Goal: Transaction & Acquisition: Purchase product/service

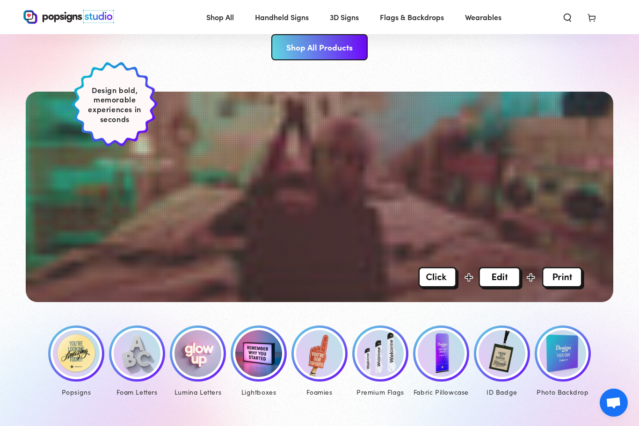
scroll to position [185, 0]
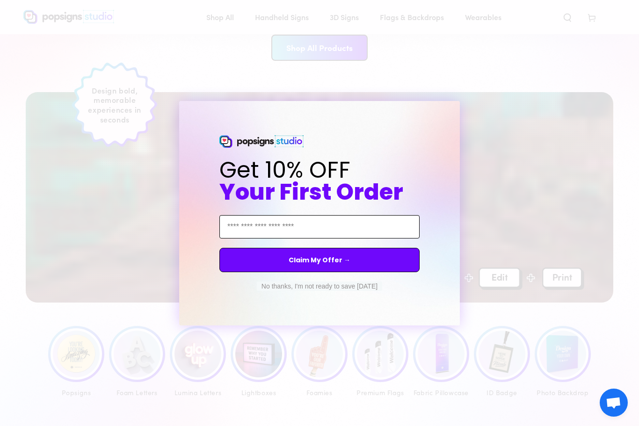
click at [345, 239] on input "Email Address" at bounding box center [319, 226] width 200 height 23
type input "**********"
click input "******" at bounding box center [0, 0] width 0 height 0
click at [260, 272] on button "Claim My Offer →" at bounding box center [319, 260] width 200 height 24
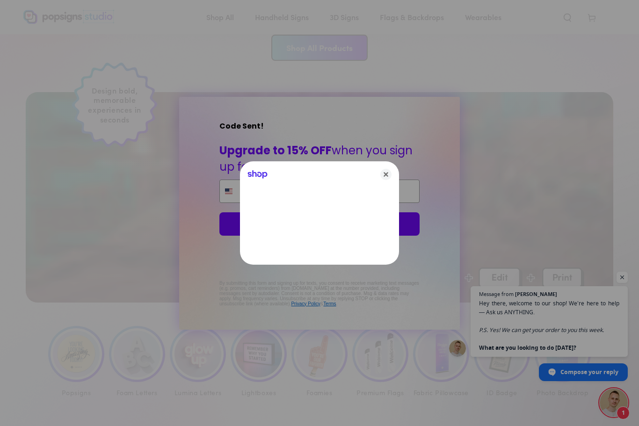
type input "******"
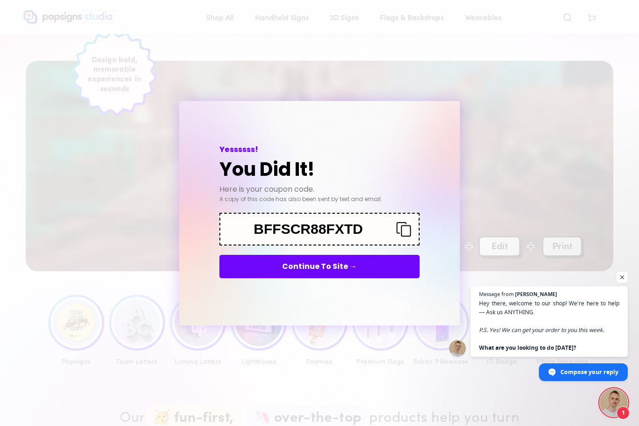
scroll to position [0, 0]
click at [408, 232] on icon "Copy coupon code" at bounding box center [400, 229] width 22 height 15
click at [373, 272] on button "Continue To Site →" at bounding box center [319, 266] width 200 height 23
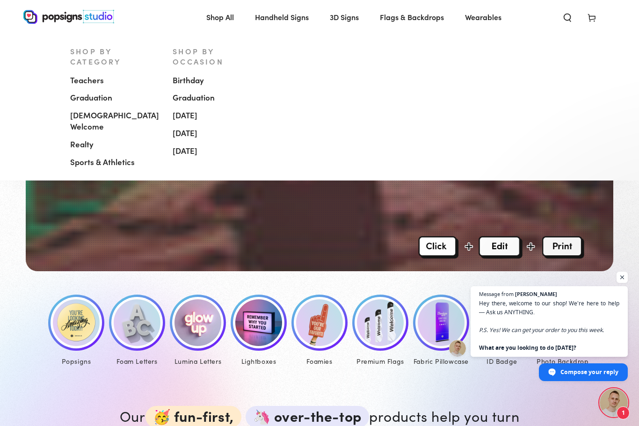
click at [97, 118] on span "[DEMOGRAPHIC_DATA] Welcome" at bounding box center [114, 121] width 89 height 22
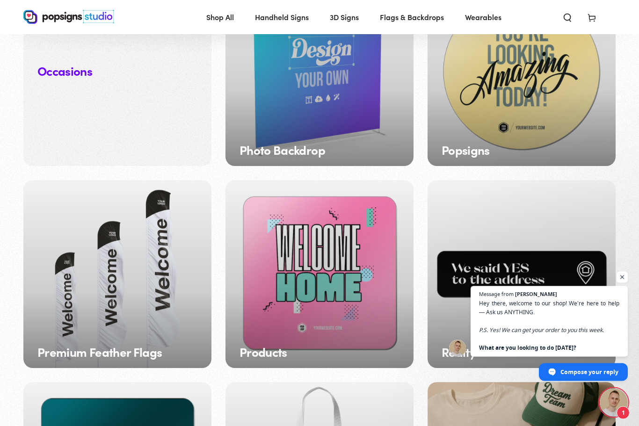
scroll to position [950, 0]
click at [563, 105] on div "Popsigns" at bounding box center [522, 72] width 188 height 188
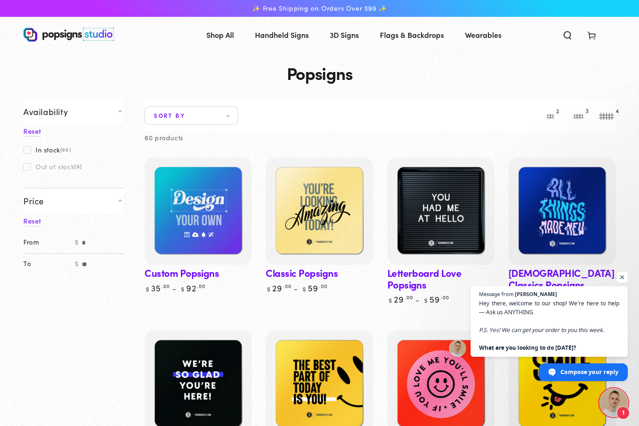
click at [167, 112] on span "Sort by" at bounding box center [192, 115] width 94 height 19
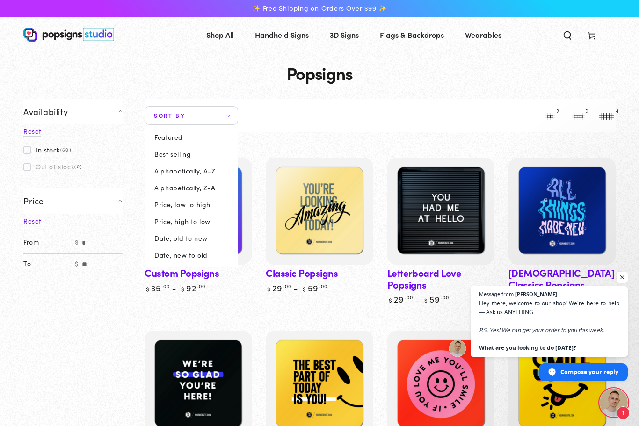
click at [145, 106] on summary "Sort by" at bounding box center [192, 115] width 94 height 19
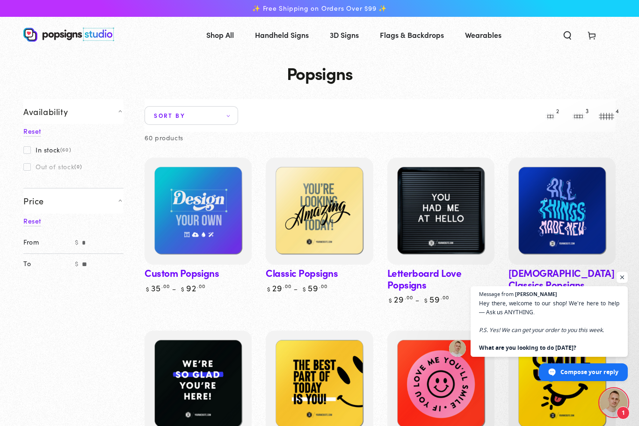
click at [31, 148] on label "In stock (60)" at bounding box center [47, 149] width 48 height 7
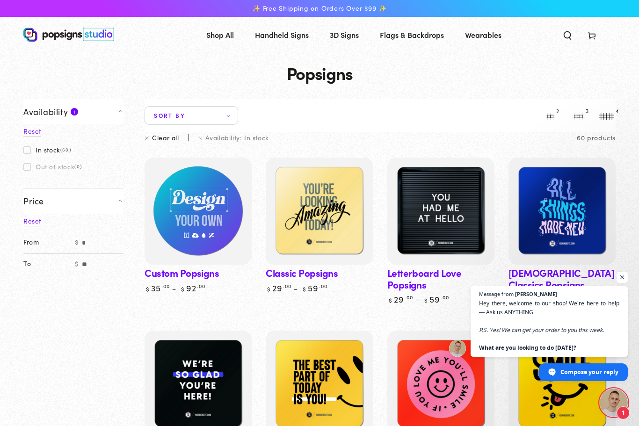
click at [188, 202] on img at bounding box center [198, 211] width 110 height 110
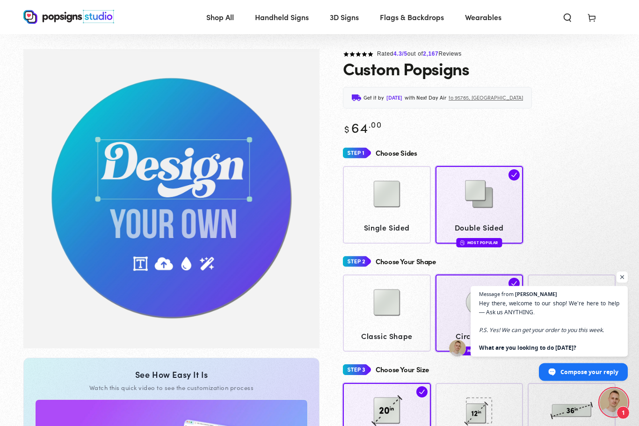
scroll to position [6, 0]
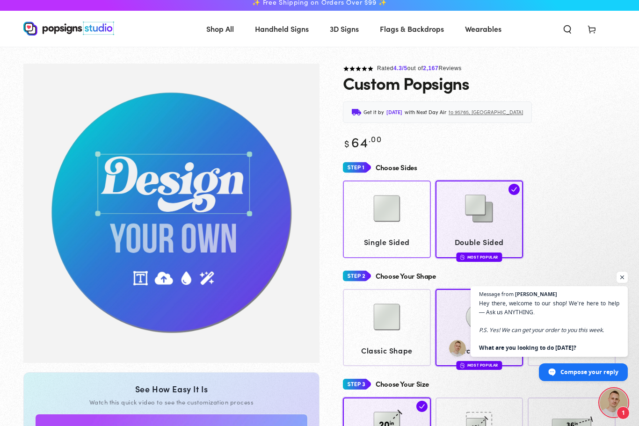
click at [378, 226] on img at bounding box center [386, 208] width 47 height 47
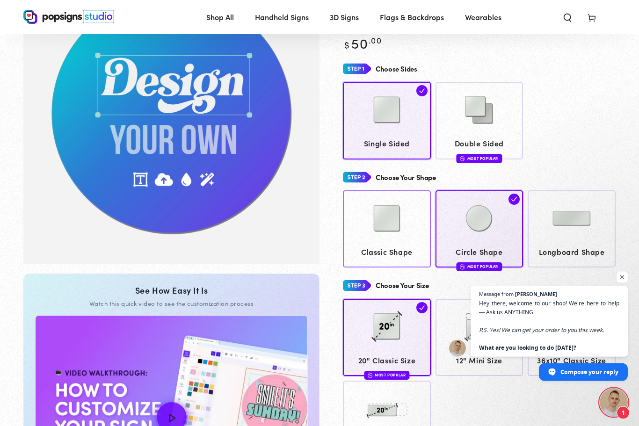
click at [374, 236] on img at bounding box center [386, 219] width 47 height 47
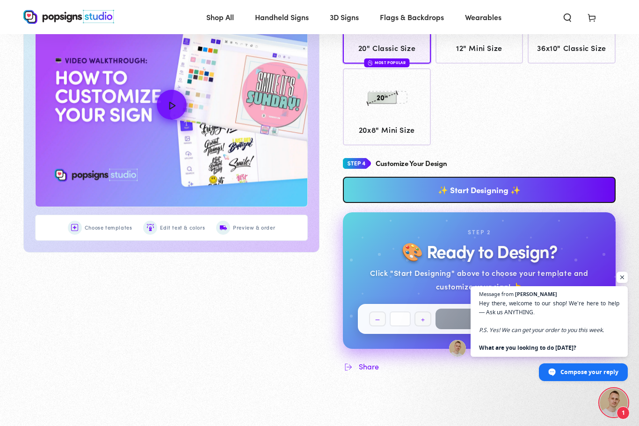
scroll to position [415, 0]
click at [577, 181] on link "✨ Start Designing ✨" at bounding box center [479, 190] width 273 height 26
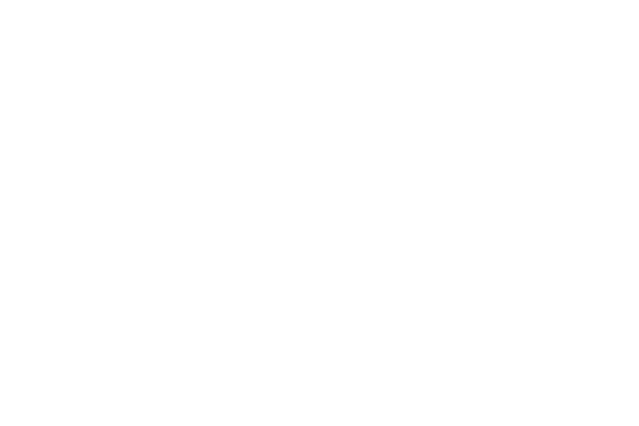
scroll to position [0, 0]
type textarea "An ancient tree with a door leading to a magical world"
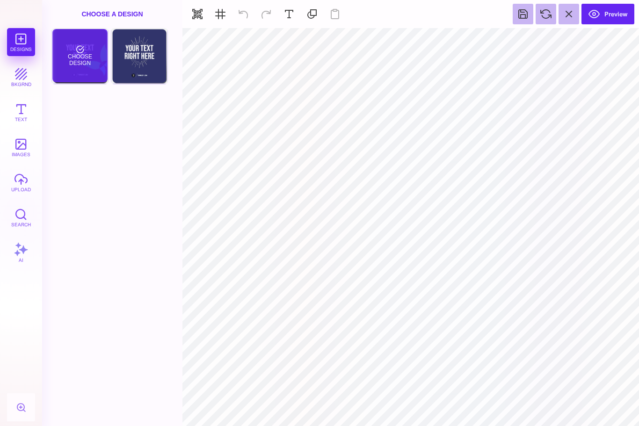
click at [77, 56] on div "Choose Design" at bounding box center [79, 55] width 55 height 53
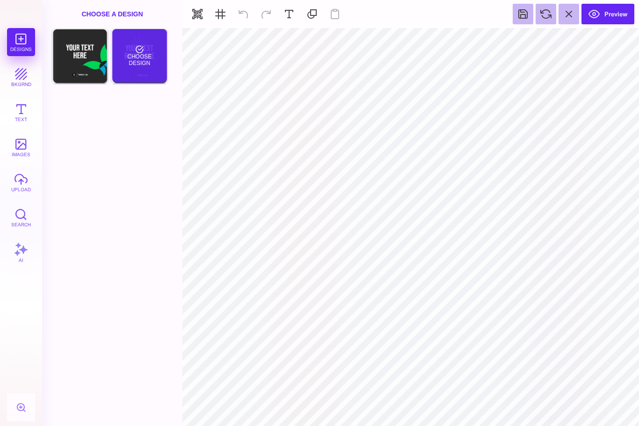
click at [141, 49] on div "Choose Design" at bounding box center [139, 55] width 55 height 53
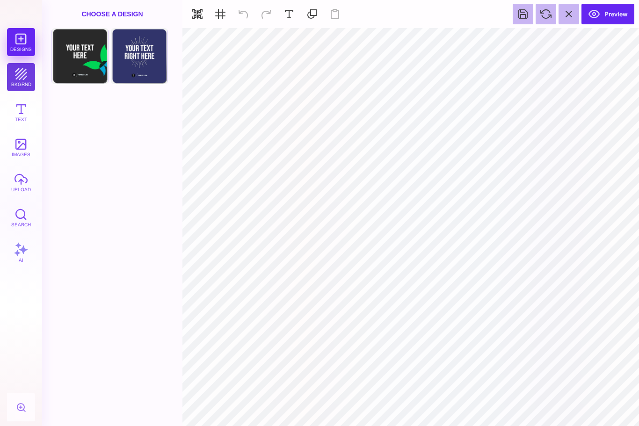
click at [24, 83] on button "bkgrnd" at bounding box center [21, 77] width 28 height 28
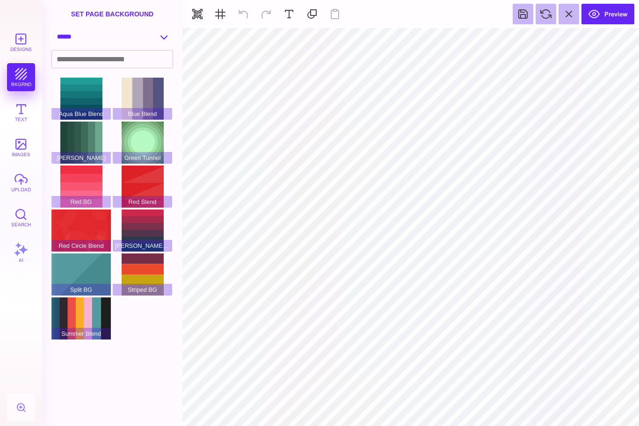
click at [82, 39] on select "**********" at bounding box center [112, 37] width 121 height 16
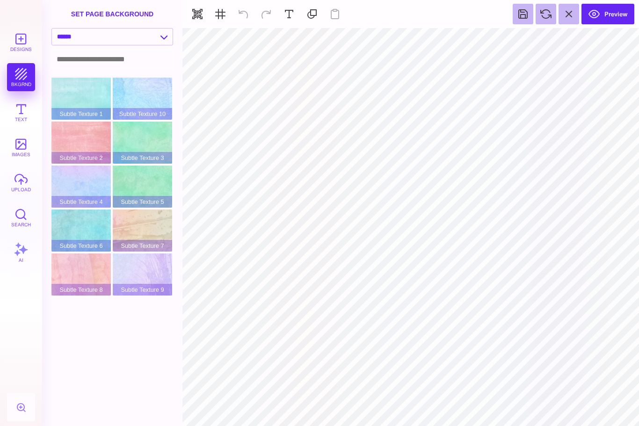
click at [84, 53] on input at bounding box center [112, 59] width 121 height 17
click at [70, 34] on select "**********" at bounding box center [112, 37] width 121 height 16
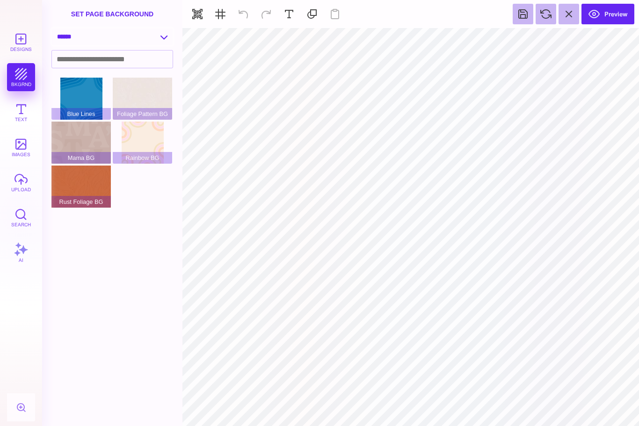
click at [65, 36] on select "**********" at bounding box center [112, 37] width 121 height 16
select select "**********"
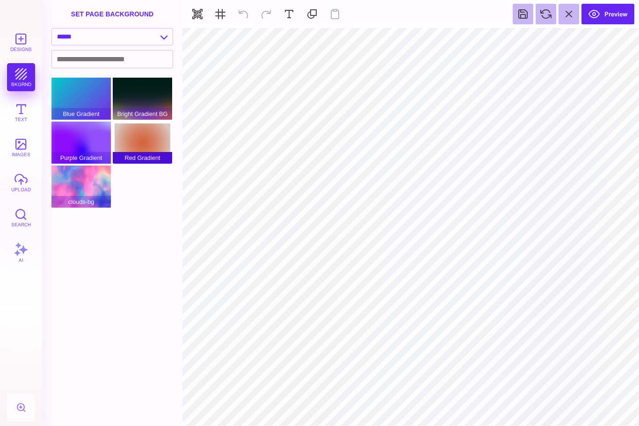
click at [145, 155] on span "Red Gradient" at bounding box center [142, 158] width 59 height 12
click at [139, 140] on div "Red Gradient" at bounding box center [142, 143] width 59 height 42
type input "#FFFFFF"
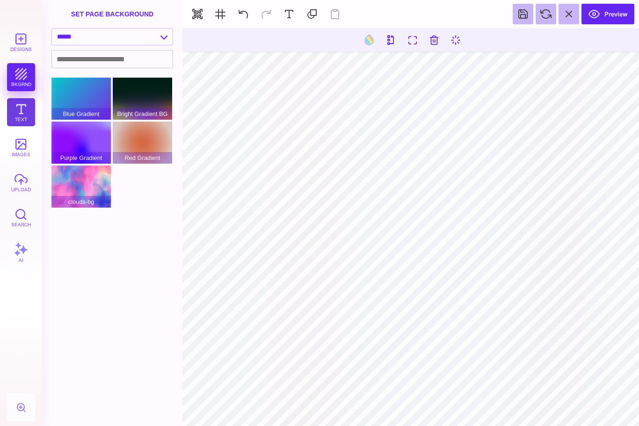
click at [25, 111] on button "Text" at bounding box center [21, 112] width 28 height 28
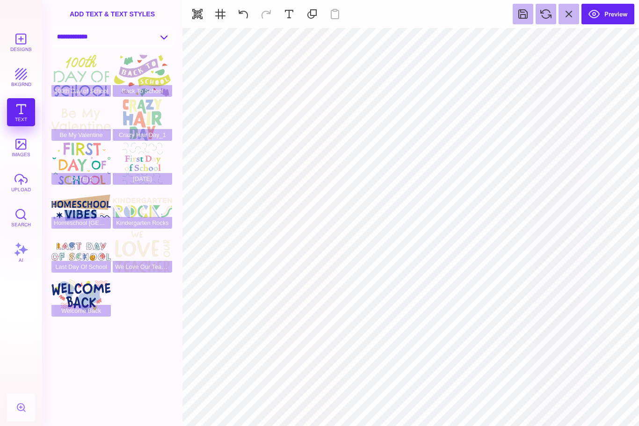
click at [74, 37] on select "**********" at bounding box center [112, 37] width 121 height 16
select select "**********"
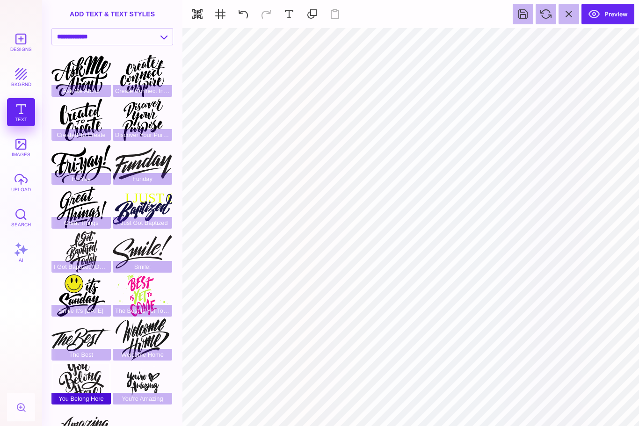
click at [75, 387] on div "You Belong Here" at bounding box center [80, 383] width 59 height 42
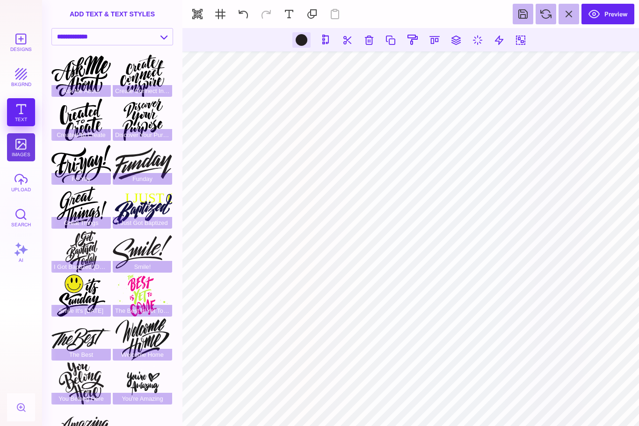
click at [18, 147] on button "images" at bounding box center [21, 147] width 28 height 28
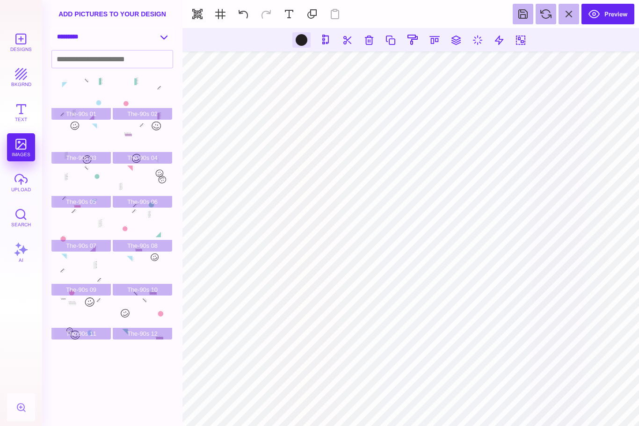
click at [72, 38] on select "**********" at bounding box center [112, 37] width 121 height 16
click at [116, 379] on div "The-90s 01 The-90s 02 The-90s 03 The-90s 04 The-90s 05 The-90s 06 The-90s 07 Th…" at bounding box center [114, 252] width 127 height 348
click at [22, 185] on button "upload" at bounding box center [21, 182] width 28 height 28
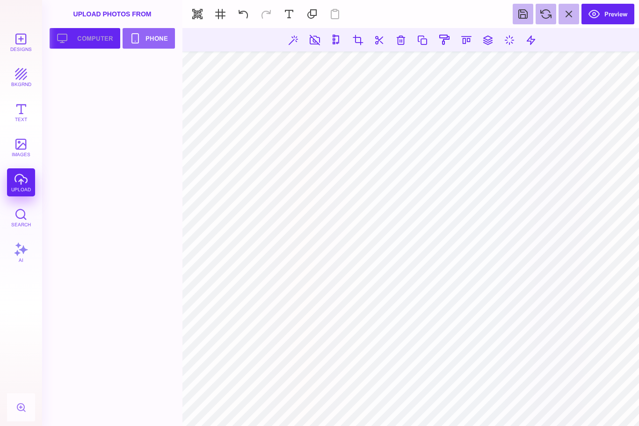
click at [92, 43] on button "Upload your artwork Computer" at bounding box center [85, 38] width 71 height 21
click at [77, 77] on div at bounding box center [80, 79] width 59 height 42
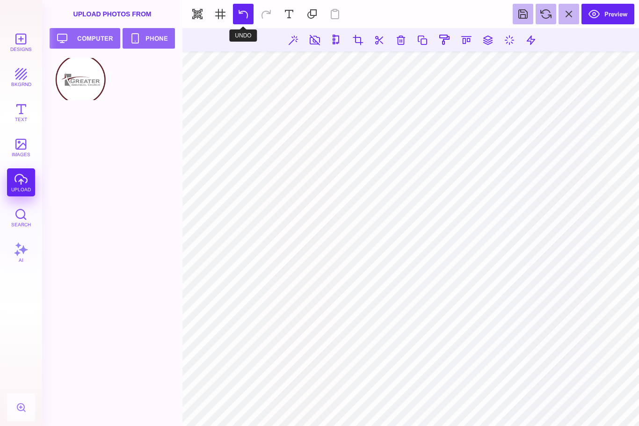
click at [246, 12] on button at bounding box center [243, 14] width 21 height 21
click at [70, 76] on div at bounding box center [80, 79] width 59 height 42
click at [66, 72] on div at bounding box center [80, 79] width 59 height 42
click at [56, 69] on div at bounding box center [80, 79] width 59 height 42
click at [59, 69] on div at bounding box center [60, 67] width 11 height 11
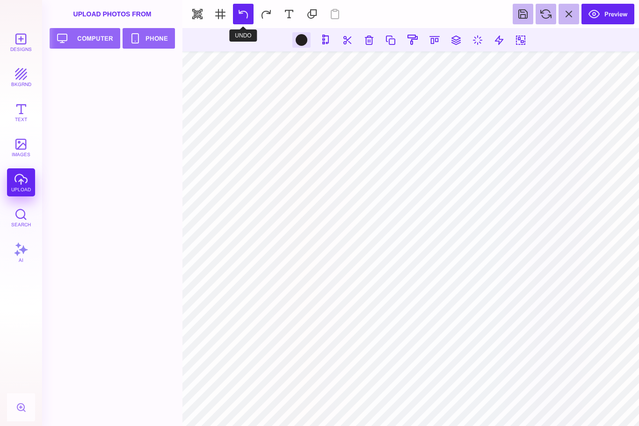
click at [235, 11] on button at bounding box center [243, 14] width 21 height 21
click at [237, 12] on button at bounding box center [243, 14] width 21 height 21
click at [234, 8] on button at bounding box center [243, 14] width 21 height 21
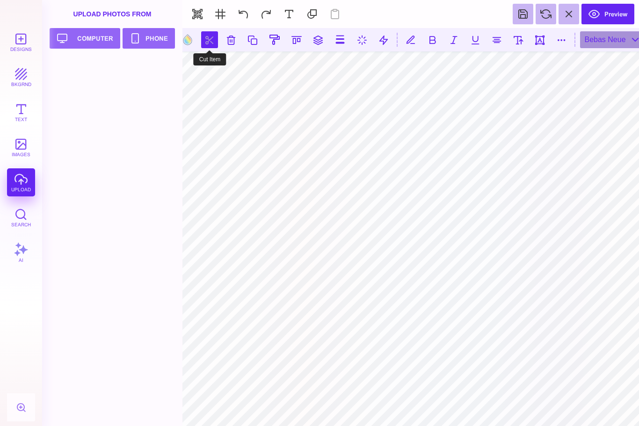
click at [209, 40] on button at bounding box center [209, 39] width 17 height 17
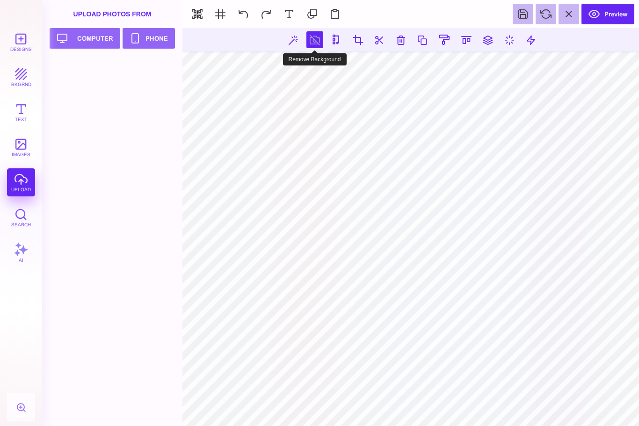
click at [306, 45] on button at bounding box center [314, 39] width 17 height 17
click at [311, 40] on button at bounding box center [314, 39] width 17 height 17
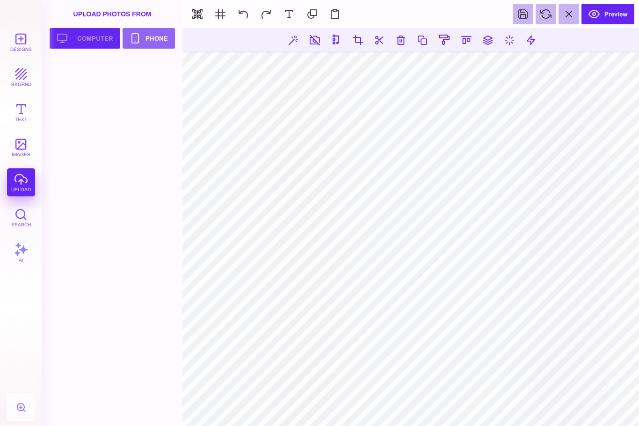
click at [84, 35] on button "Upload your artwork Computer" at bounding box center [85, 38] width 71 height 21
click at [81, 71] on div at bounding box center [80, 79] width 59 height 42
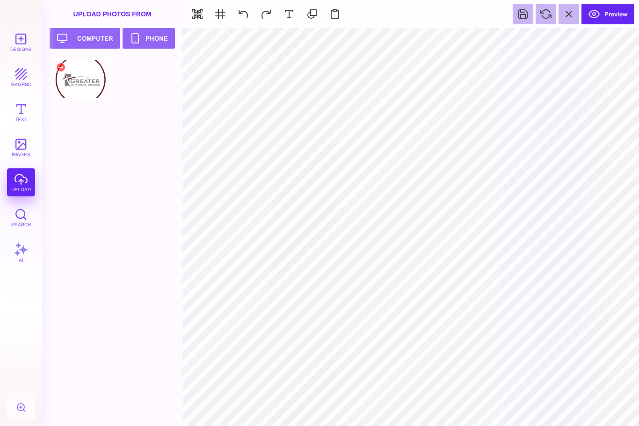
type input "#B3B4B4"
click at [20, 37] on button "Designs" at bounding box center [21, 42] width 28 height 28
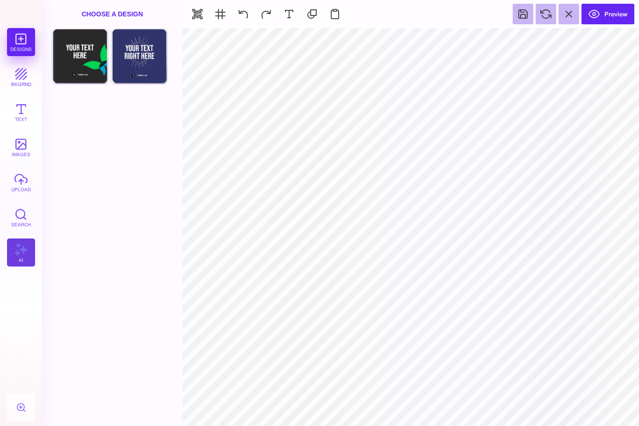
click at [18, 252] on button "AI" at bounding box center [21, 253] width 28 height 28
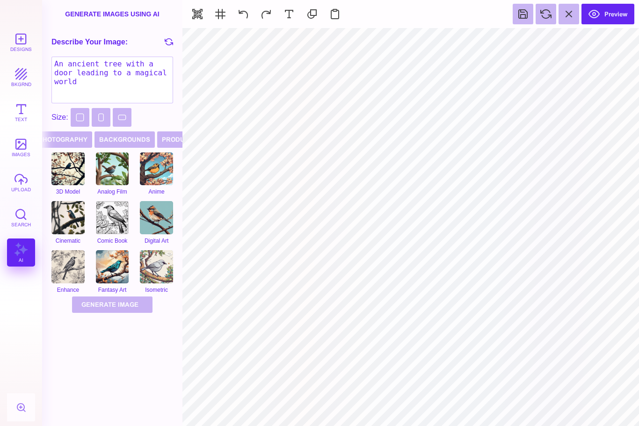
scroll to position [0, 118]
click at [80, 120] on button "Square" at bounding box center [80, 117] width 19 height 19
click at [145, 76] on textarea "An ancient tree with a door leading to a magical world" at bounding box center [112, 80] width 122 height 47
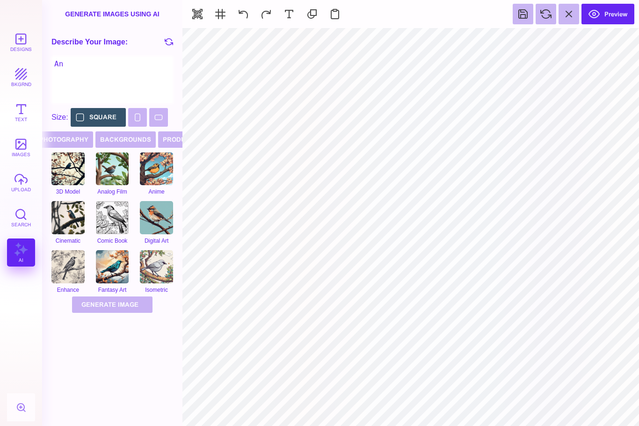
type textarea "A"
type textarea "A gradient burgundy and grey saying You Belong Here at GIC"
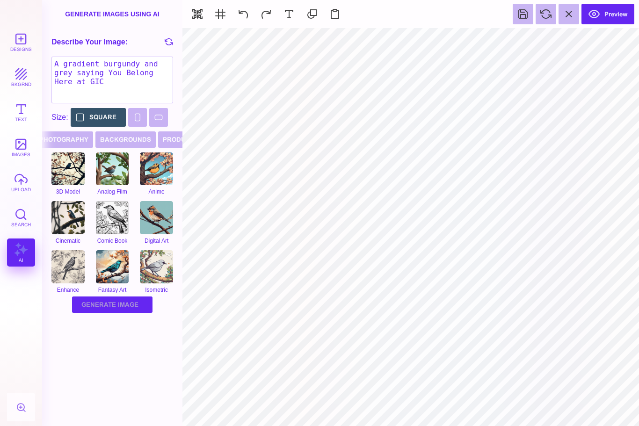
click at [98, 306] on button "Generate Image Generating Image" at bounding box center [112, 305] width 80 height 16
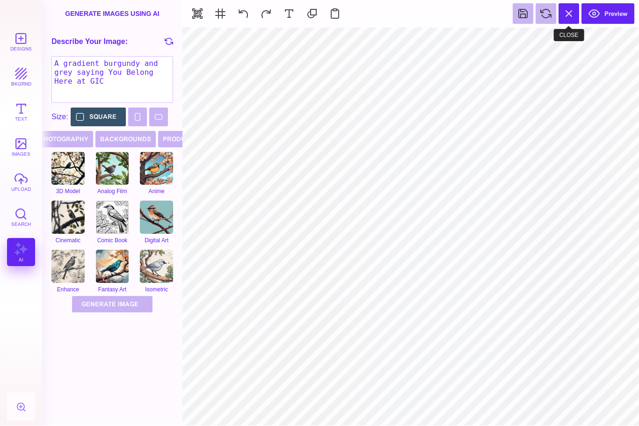
click at [579, 22] on button at bounding box center [568, 13] width 21 height 21
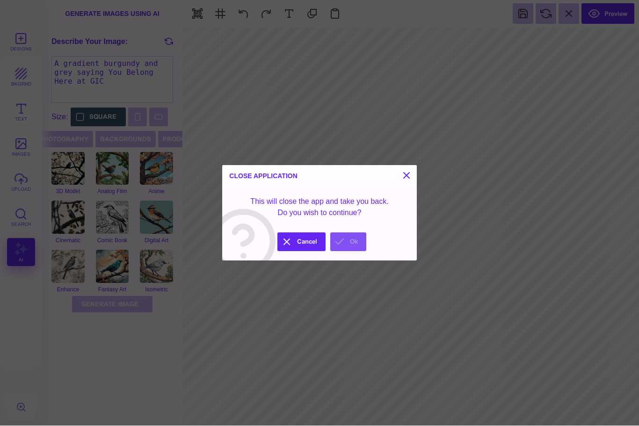
click at [348, 251] on button "Ok" at bounding box center [348, 241] width 36 height 19
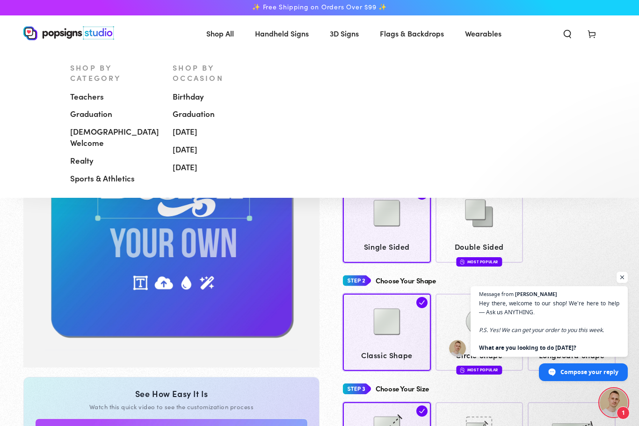
click at [109, 132] on span "[DEMOGRAPHIC_DATA] Welcome" at bounding box center [114, 137] width 89 height 22
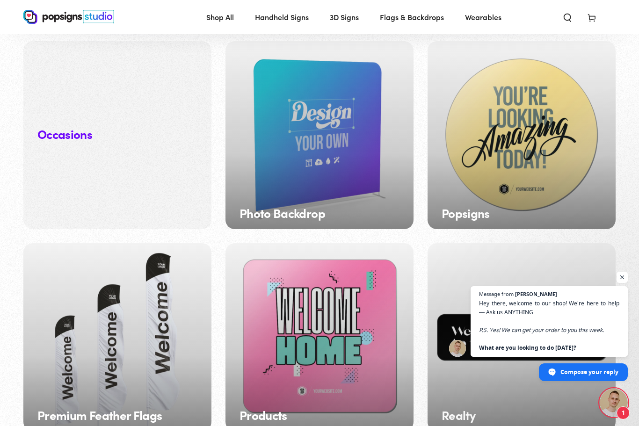
scroll to position [886, 0]
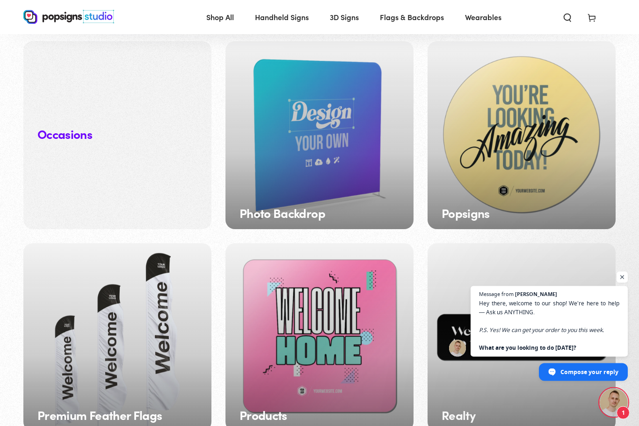
click at [558, 144] on div "Popsigns" at bounding box center [522, 136] width 188 height 188
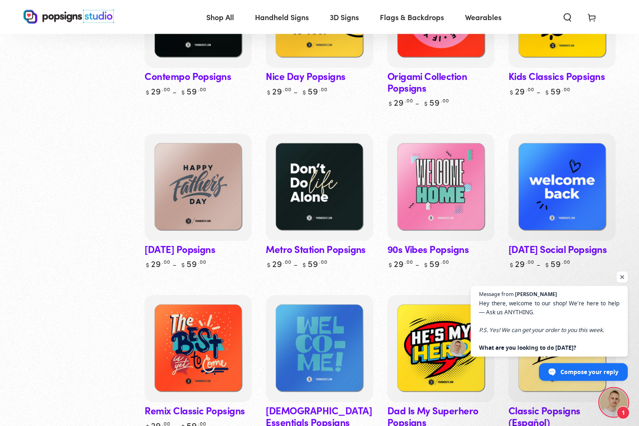
scroll to position [370, 0]
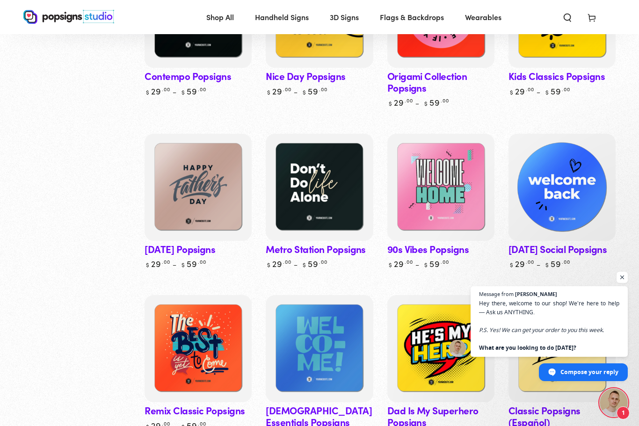
click at [575, 174] on img at bounding box center [562, 187] width 110 height 110
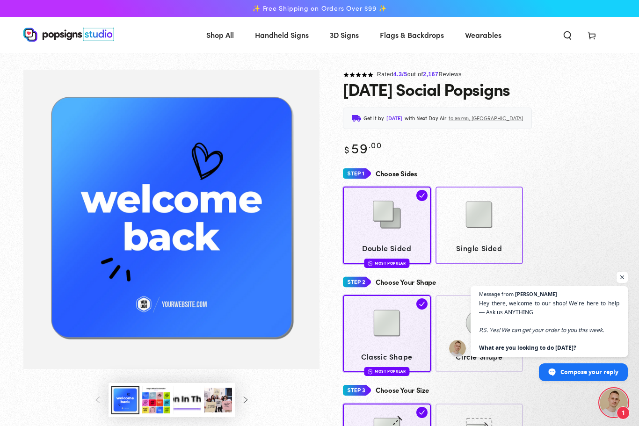
click at [522, 225] on link "Single Sided" at bounding box center [479, 225] width 88 height 77
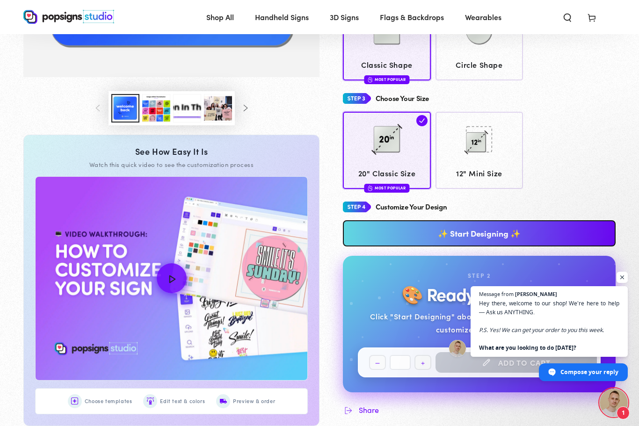
scroll to position [289, 0]
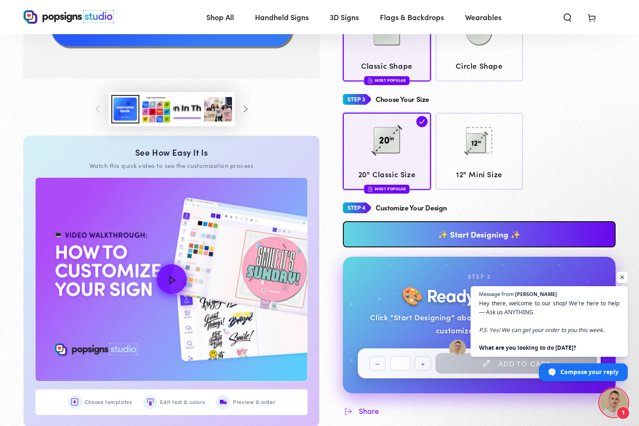
click at [542, 227] on link "✨ Start Designing ✨" at bounding box center [479, 234] width 273 height 26
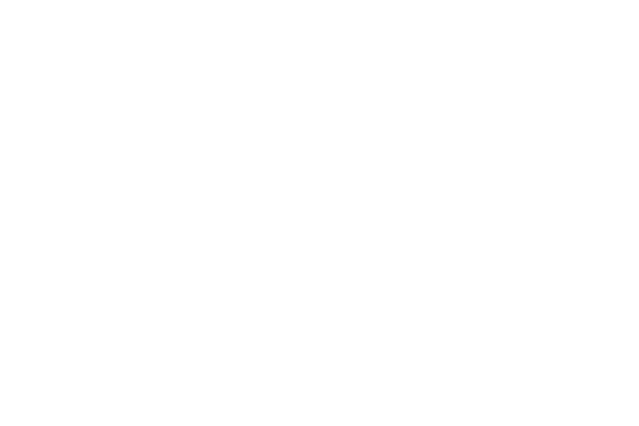
scroll to position [0, 0]
type textarea "An ancient tree with a door leading to a magical world"
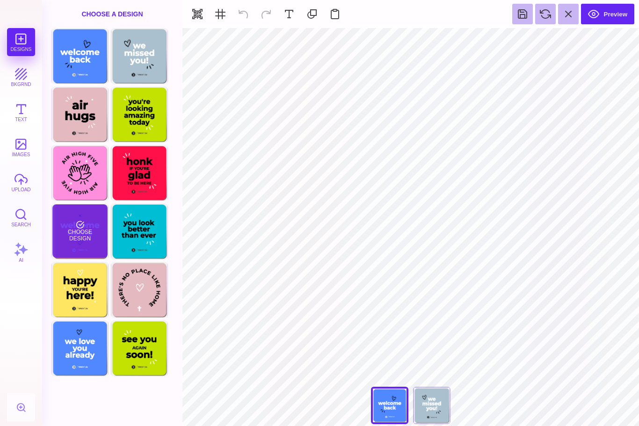
click at [71, 236] on div "Choose Design" at bounding box center [79, 230] width 55 height 53
type input "#F34928"
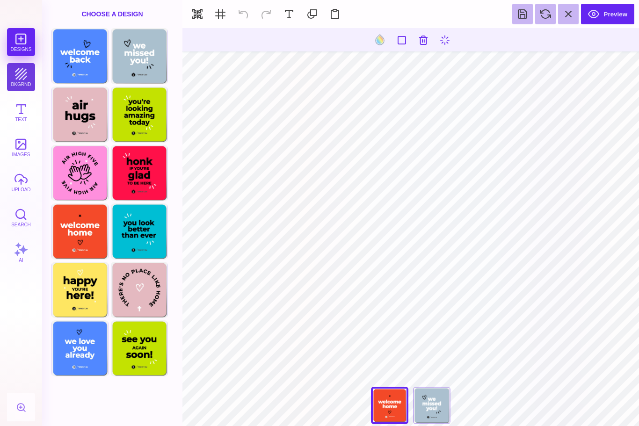
click at [29, 77] on button "bkgrnd" at bounding box center [21, 77] width 28 height 28
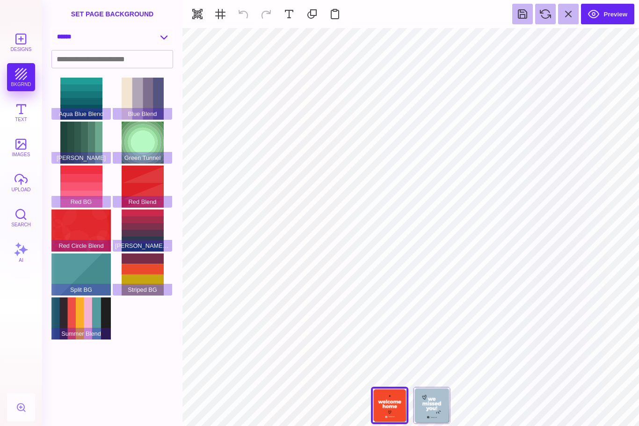
click at [81, 41] on select "**********" at bounding box center [112, 37] width 121 height 16
select select "**********"
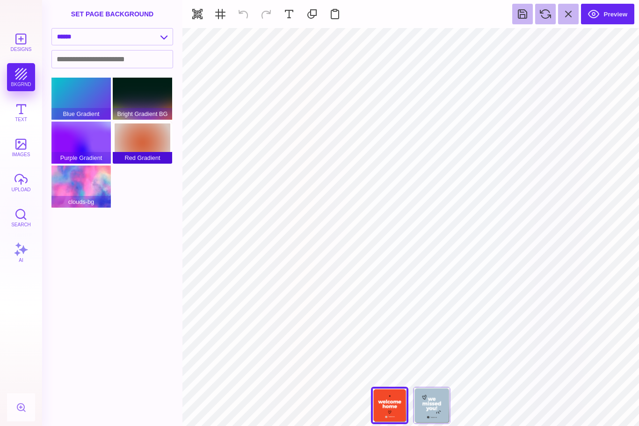
click at [134, 147] on div "Red Gradient" at bounding box center [142, 143] width 59 height 42
type input "#FFFFFF"
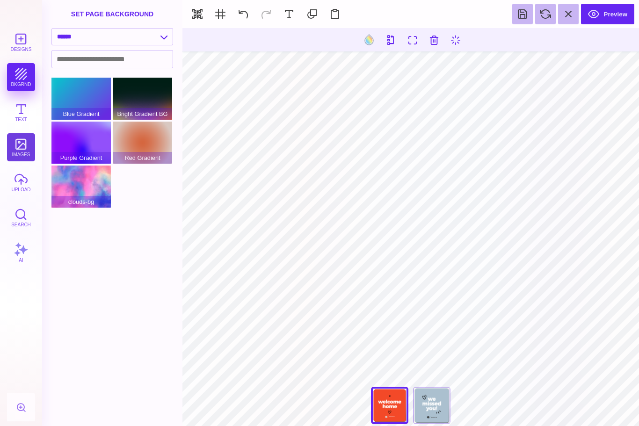
click at [22, 151] on button "images" at bounding box center [21, 147] width 28 height 28
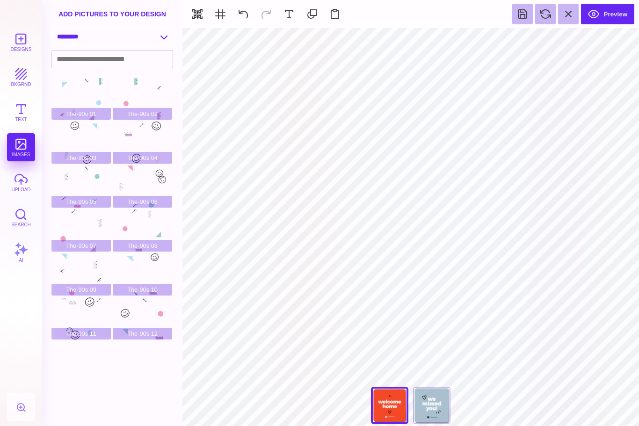
click at [96, 41] on select "**********" at bounding box center [112, 37] width 121 height 16
click at [92, 385] on div "The-90s 01 The-90s 02 The-90s 03 The-90s 04 The-90s 05 The-90s 06 The-90s 07 Th…" at bounding box center [114, 252] width 127 height 348
click at [18, 111] on button "Text" at bounding box center [21, 112] width 28 height 28
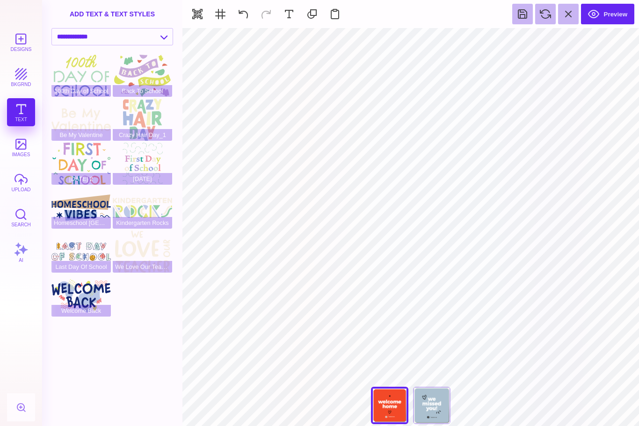
click at [93, 376] on div "100th Day of School Back To School Be My Valentine Crazy Hair Day_1 First Day O…" at bounding box center [114, 240] width 127 height 371
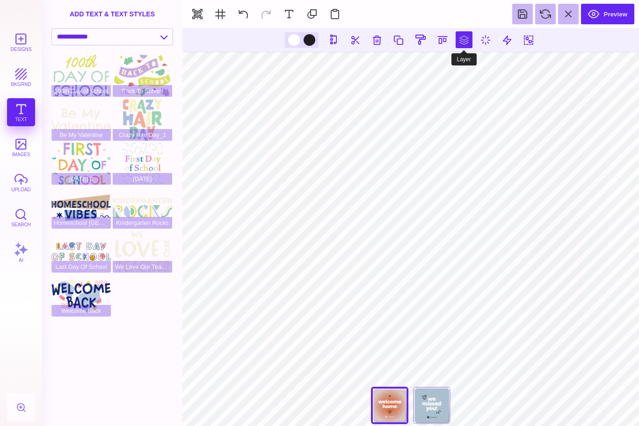
click at [471, 36] on button at bounding box center [464, 39] width 17 height 17
click at [487, 44] on button at bounding box center [485, 39] width 17 height 17
type input "*"
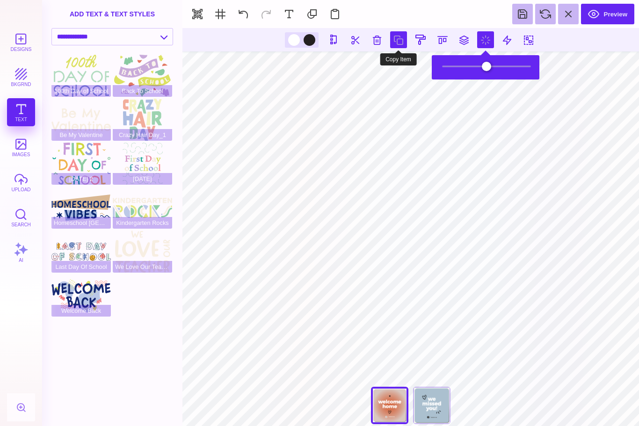
click at [404, 44] on button at bounding box center [398, 39] width 17 height 17
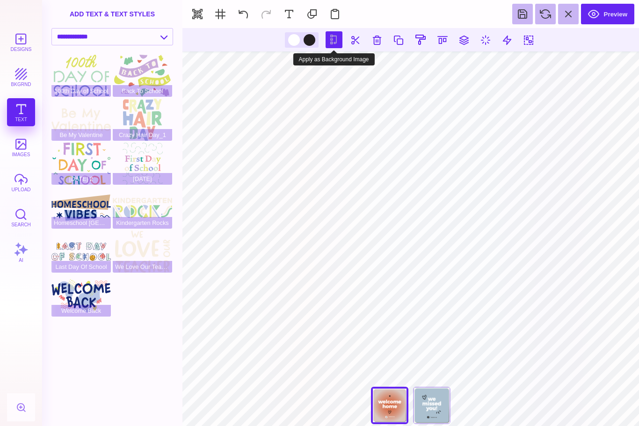
click at [337, 40] on button at bounding box center [334, 39] width 17 height 17
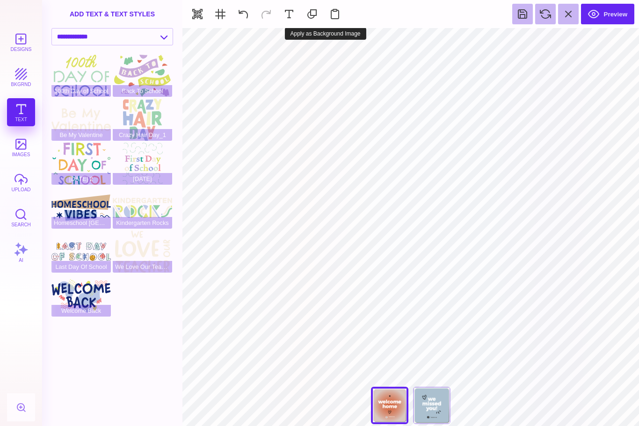
click at [23, 145] on button "images" at bounding box center [21, 147] width 28 height 28
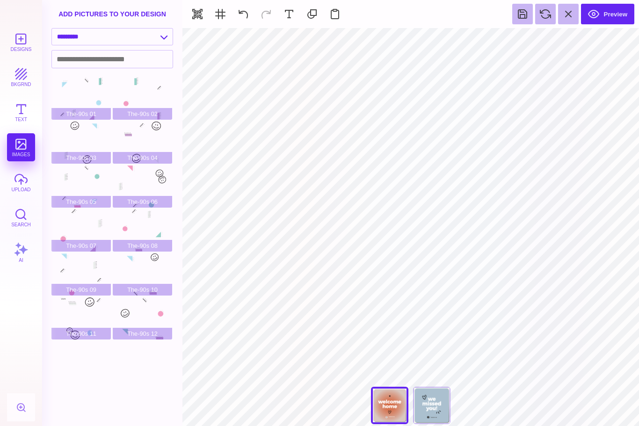
click at [22, 186] on button "upload" at bounding box center [21, 182] width 28 height 28
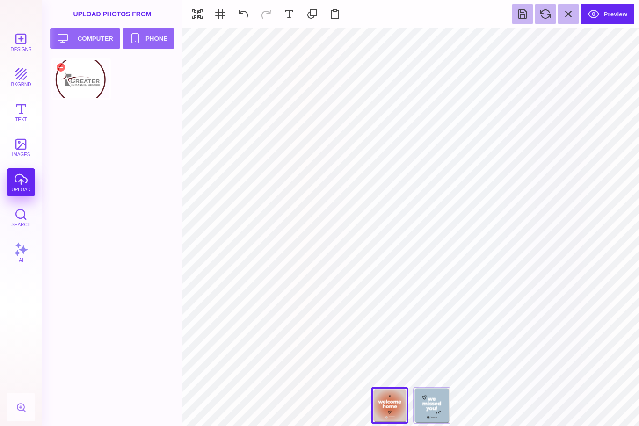
click at [81, 81] on div at bounding box center [80, 79] width 59 height 42
type input "#FFFFFF"
click at [11, 79] on button "bkgrnd" at bounding box center [21, 77] width 28 height 28
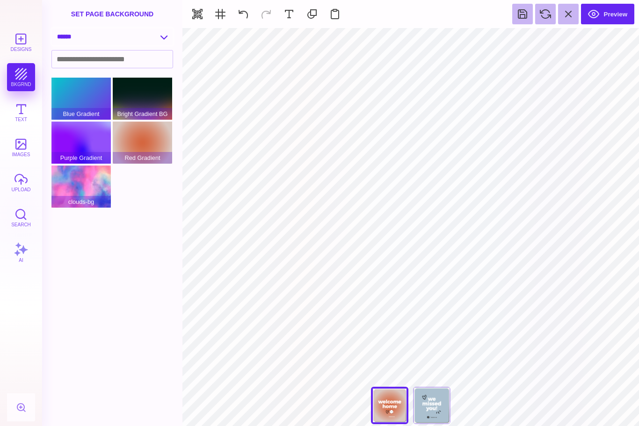
click at [159, 43] on select "**********" at bounding box center [112, 37] width 121 height 16
click at [196, 11] on button "button" at bounding box center [197, 14] width 21 height 21
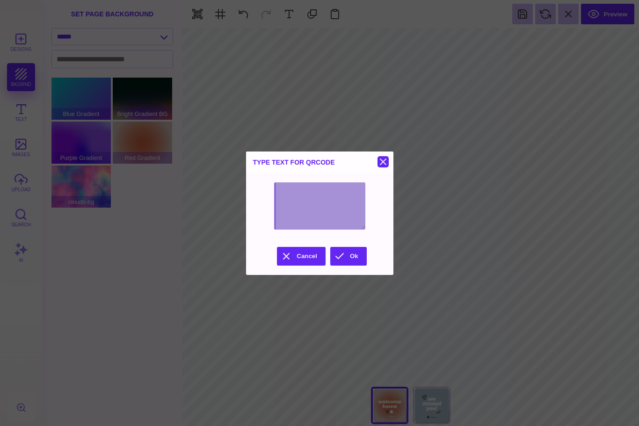
click at [389, 167] on button at bounding box center [382, 161] width 11 height 11
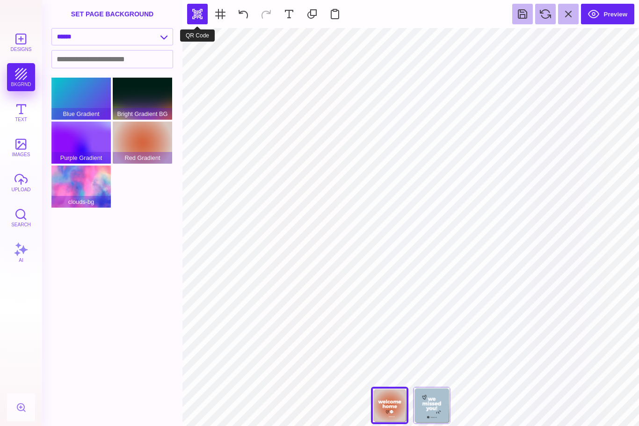
click at [198, 13] on button "button" at bounding box center [197, 14] width 21 height 21
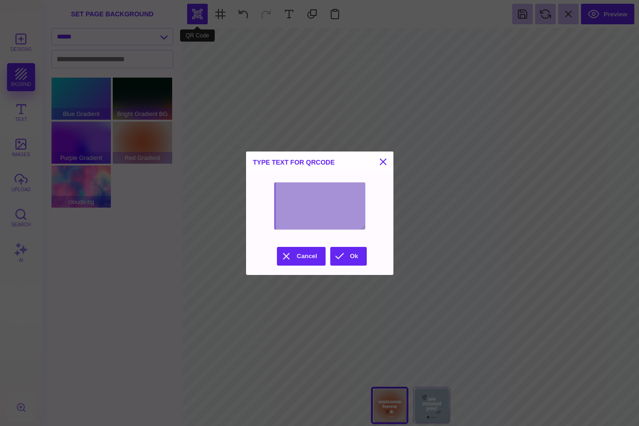
click at [304, 266] on button "Cancel" at bounding box center [301, 256] width 49 height 19
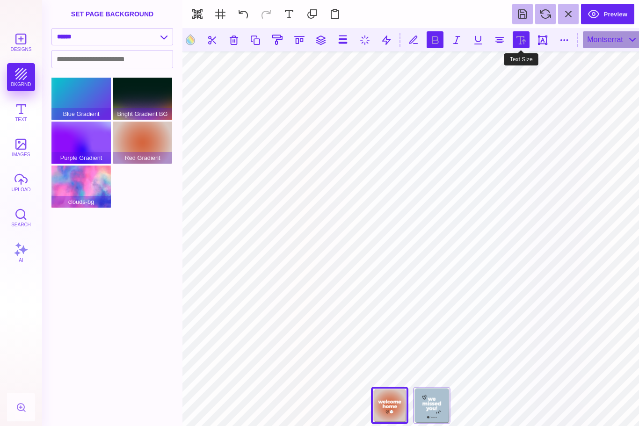
click at [523, 44] on button at bounding box center [521, 39] width 17 height 17
type input "***"
click at [546, 42] on button at bounding box center [542, 39] width 17 height 17
click at [615, 39] on div "Montserrat" at bounding box center [612, 39] width 59 height 17
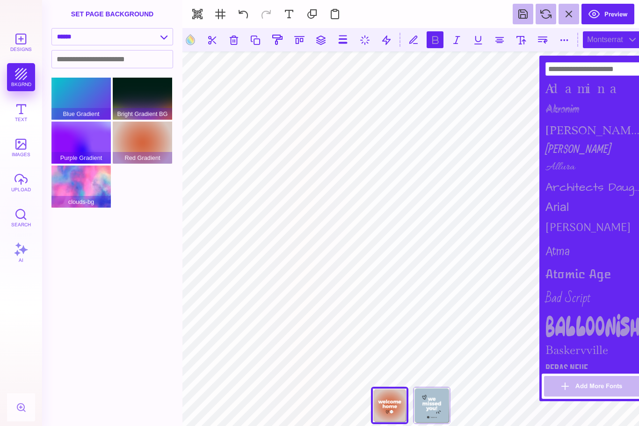
click at [629, 32] on div "Montserrat" at bounding box center [612, 39] width 59 height 17
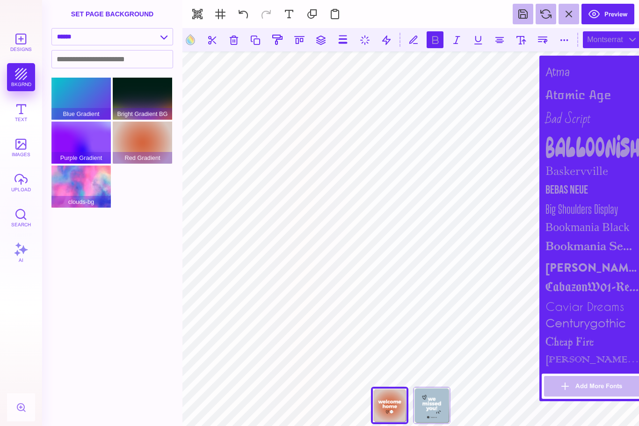
scroll to position [181, 0]
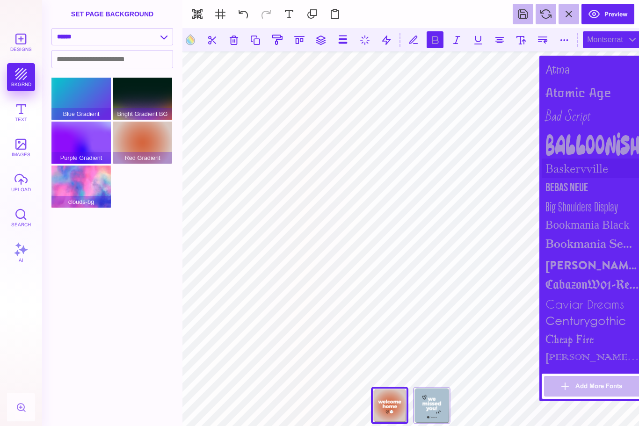
click at [604, 171] on div "Baskervville" at bounding box center [593, 169] width 103 height 20
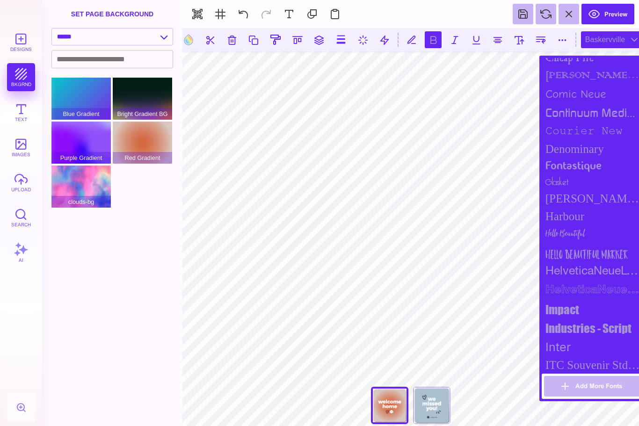
scroll to position [465, 0]
click at [600, 241] on div "Hello Beautiful" at bounding box center [593, 233] width 103 height 19
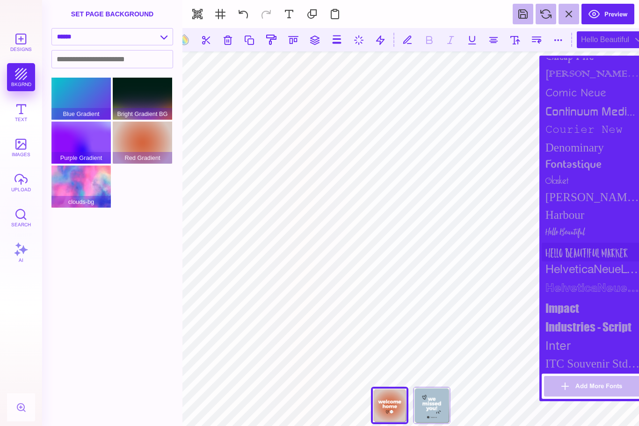
click at [604, 261] on div "Hello Beautiful Marker" at bounding box center [593, 252] width 103 height 19
click at [595, 280] on div "HelveticaNeueLT Std" at bounding box center [593, 270] width 103 height 19
click at [601, 299] on div "HelveticaNeueLT Std Bold Outln" at bounding box center [593, 289] width 103 height 19
click at [589, 318] on div "impact" at bounding box center [593, 308] width 103 height 19
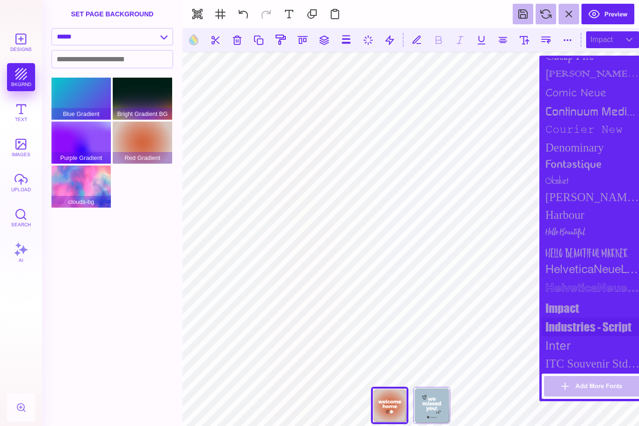
click at [600, 336] on div "Industries - Script" at bounding box center [593, 327] width 103 height 19
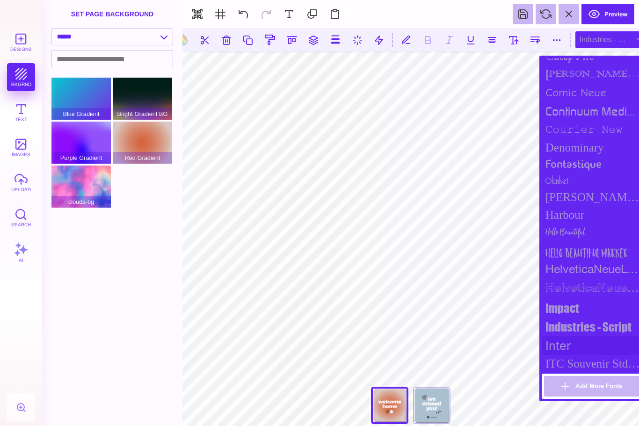
click at [601, 355] on div "Inter" at bounding box center [593, 345] width 103 height 19
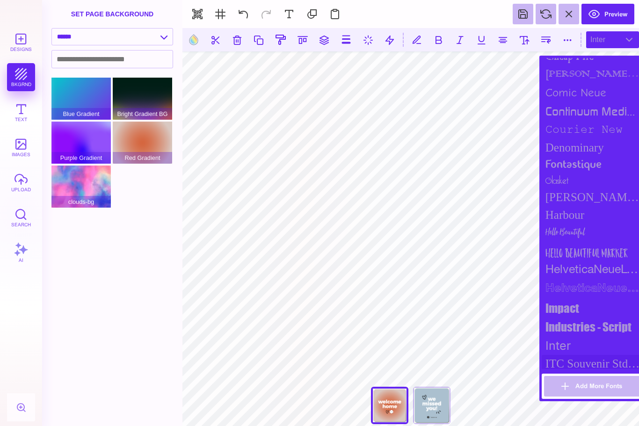
click at [612, 373] on div "ITC Souvenir Std Medium" at bounding box center [593, 364] width 103 height 18
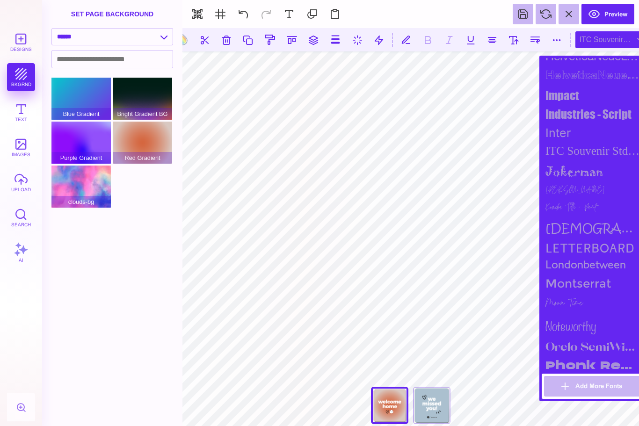
scroll to position [678, 0]
click at [590, 182] on div "jokerman" at bounding box center [593, 170] width 103 height 22
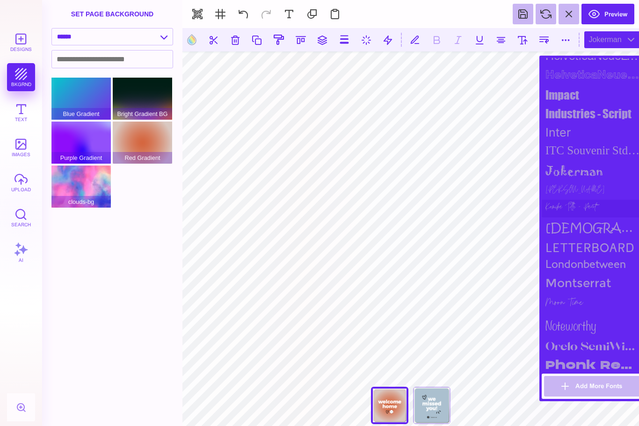
click at [579, 217] on div "Komika Title - Paint" at bounding box center [593, 209] width 103 height 18
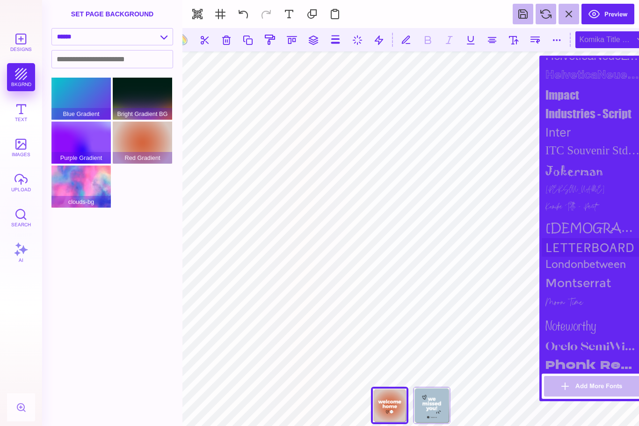
click at [589, 257] on div "Letterboard" at bounding box center [593, 247] width 103 height 19
click at [589, 292] on div "Montserrat" at bounding box center [593, 283] width 103 height 19
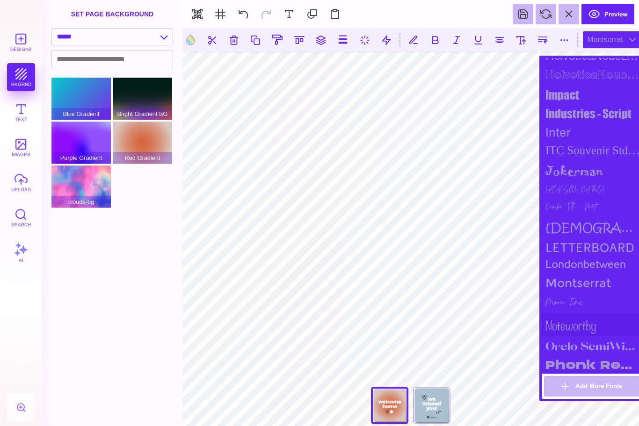
click at [600, 336] on div "noteworthy" at bounding box center [593, 324] width 103 height 23
click at [603, 355] on div "Orelo SemiWide Heavy" at bounding box center [593, 345] width 103 height 19
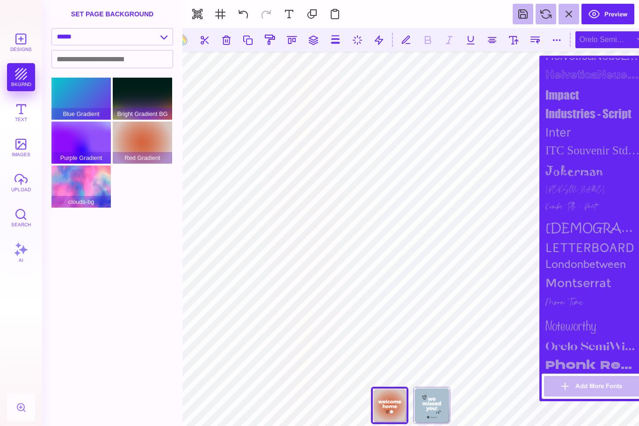
click at [598, 355] on div "Orelo SemiWide Heavy" at bounding box center [593, 345] width 103 height 19
click at [589, 313] on div "Moon Time" at bounding box center [593, 302] width 103 height 21
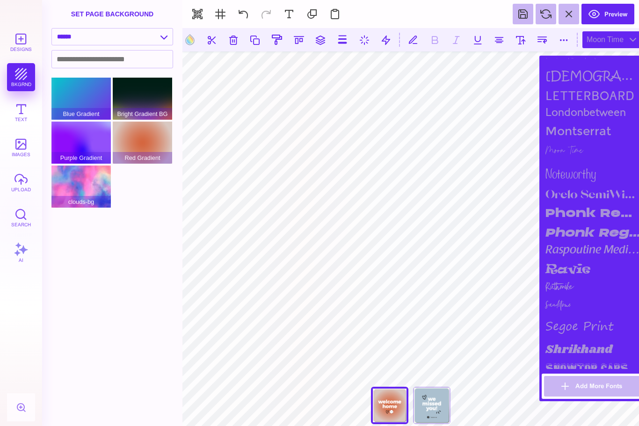
scroll to position [895, 0]
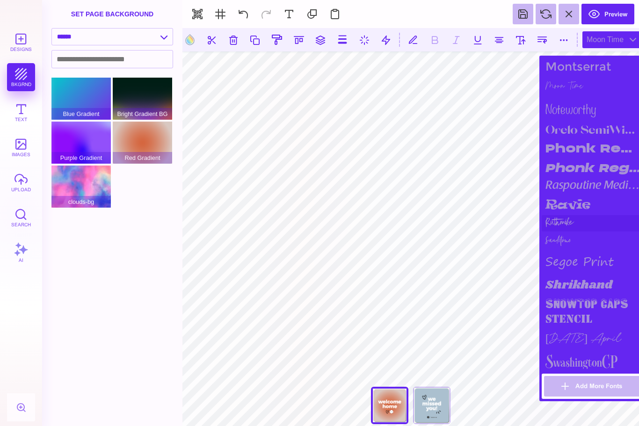
click at [574, 232] on div "Ruthmike" at bounding box center [593, 223] width 103 height 16
click at [571, 232] on div "Ruthmike" at bounding box center [593, 223] width 103 height 16
click at [585, 312] on div "snowtop caps" at bounding box center [593, 304] width 103 height 16
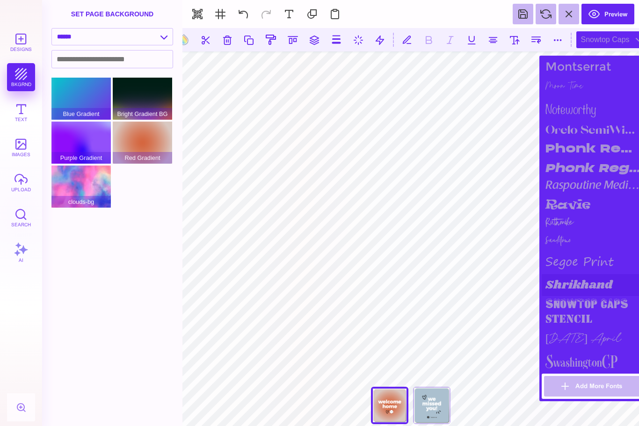
click at [585, 296] on div "Shrikhand" at bounding box center [593, 285] width 103 height 22
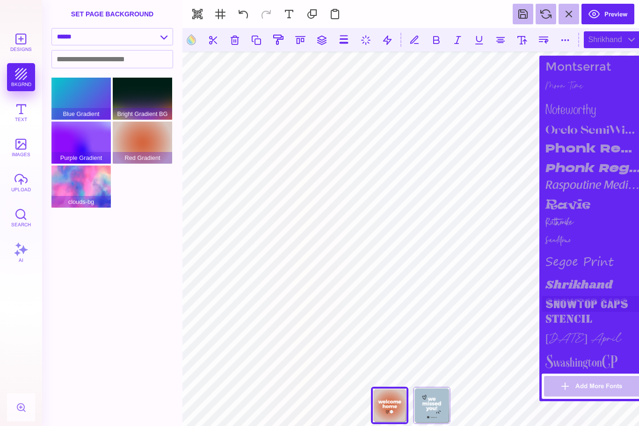
click at [594, 312] on div "snowtop caps" at bounding box center [593, 304] width 103 height 16
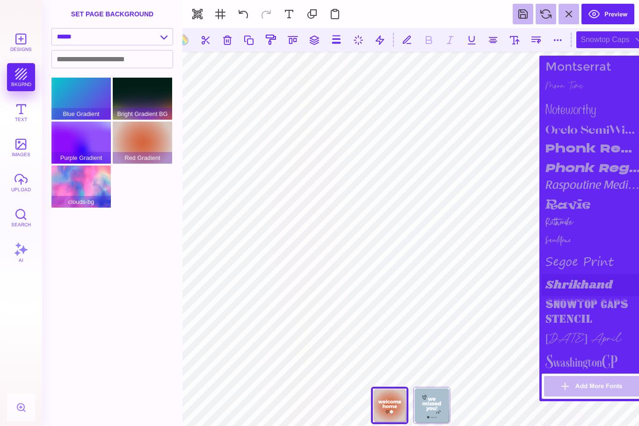
click at [587, 296] on div "Shrikhand" at bounding box center [593, 285] width 103 height 22
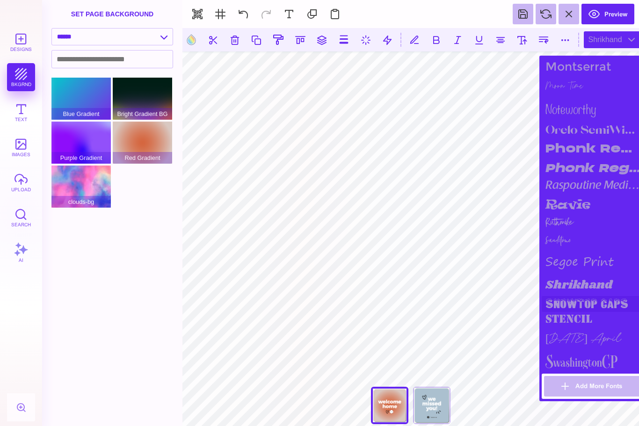
click at [596, 312] on div "snowtop caps" at bounding box center [593, 304] width 103 height 16
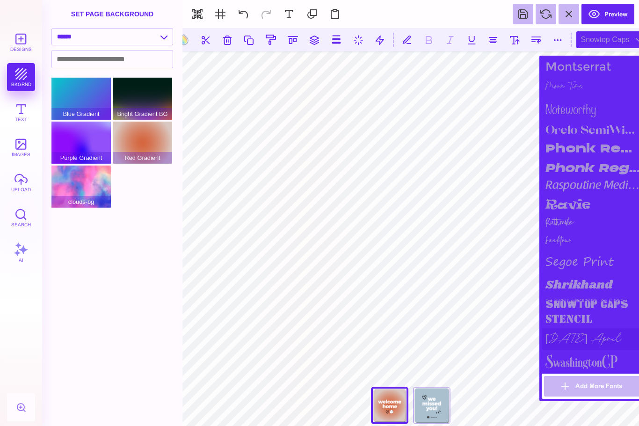
click at [580, 350] on div "Sunday April" at bounding box center [593, 339] width 103 height 22
click at [574, 328] on div "stencil" at bounding box center [593, 320] width 103 height 16
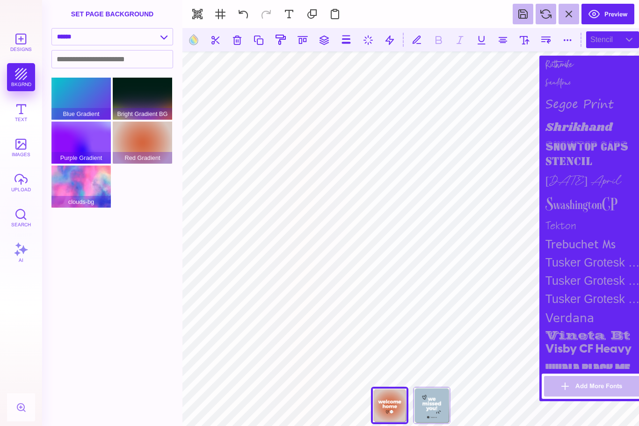
scroll to position [1070, 0]
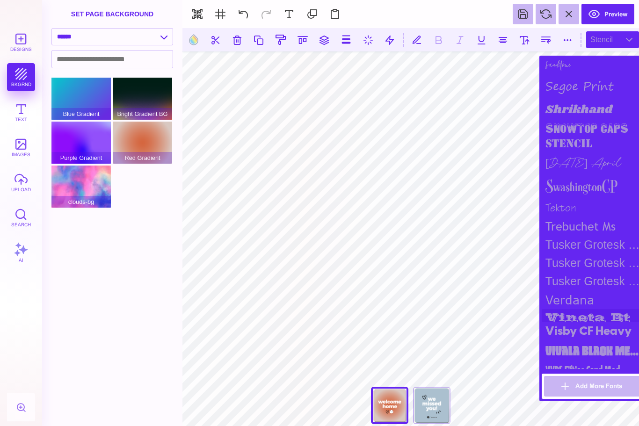
click at [586, 322] on div "vineta bt" at bounding box center [593, 315] width 103 height 13
click at [585, 309] on div "verdana" at bounding box center [593, 299] width 103 height 19
click at [596, 341] on div "Visby CF Heavy" at bounding box center [593, 331] width 103 height 19
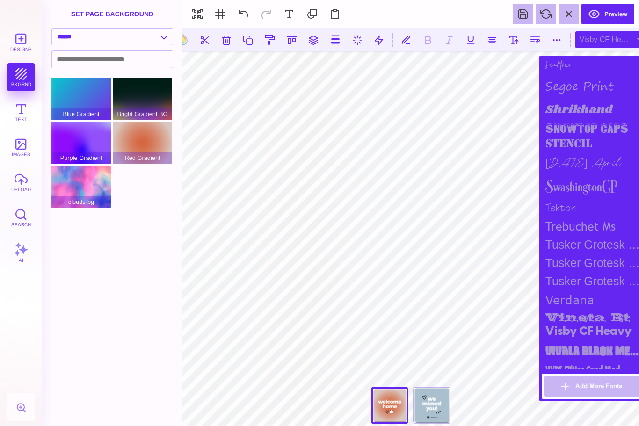
click at [597, 341] on div "Visby CF Heavy" at bounding box center [593, 331] width 103 height 19
click at [595, 341] on div "Visby CF Heavy" at bounding box center [593, 331] width 103 height 19
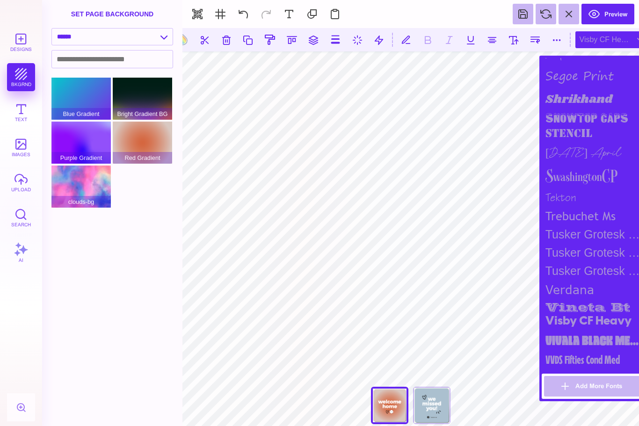
scroll to position [1092, 0]
click at [581, 369] on div "VVDS Fifties Cond Med" at bounding box center [593, 359] width 103 height 19
click at [588, 188] on div "SwashingtonCP" at bounding box center [593, 176] width 103 height 24
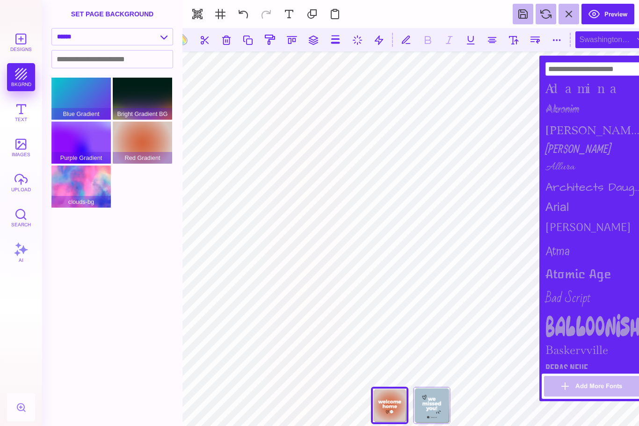
scroll to position [0, 0]
click at [574, 89] on div "Adamina" at bounding box center [593, 88] width 103 height 21
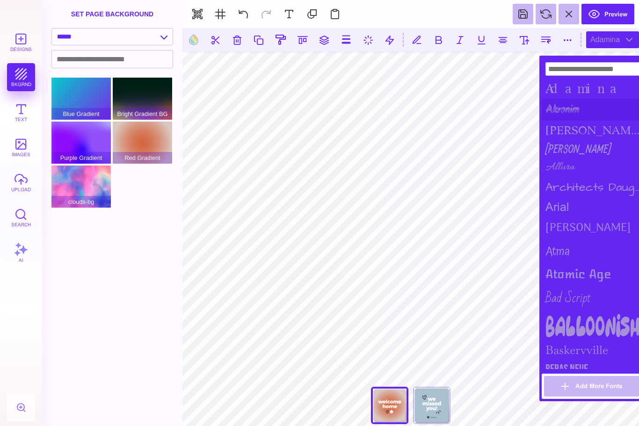
click at [576, 113] on div "Akronim" at bounding box center [593, 110] width 103 height 22
click at [560, 136] on div "alida" at bounding box center [593, 130] width 103 height 19
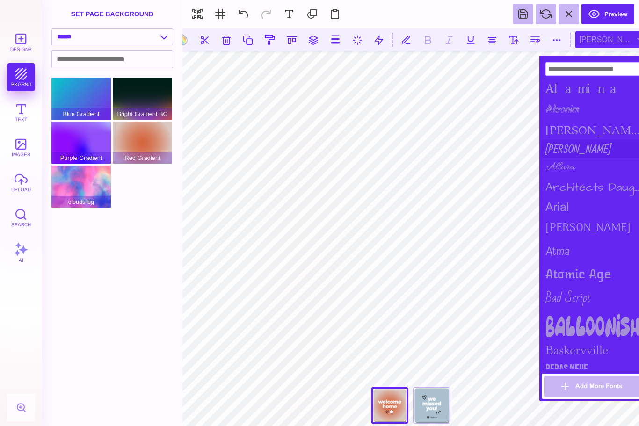
click at [555, 148] on div "Allan" at bounding box center [593, 148] width 103 height 18
click at [568, 172] on div "Allura" at bounding box center [593, 167] width 103 height 19
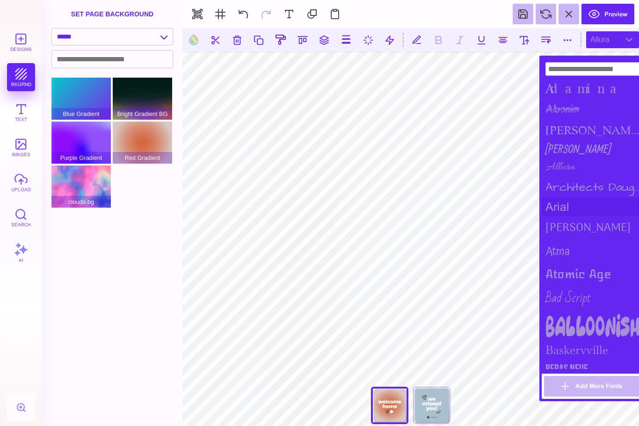
click at [558, 208] on div "arial" at bounding box center [593, 207] width 103 height 18
click at [558, 258] on div "Atma" at bounding box center [593, 252] width 103 height 24
click at [582, 278] on div "Atomic Age" at bounding box center [593, 274] width 103 height 21
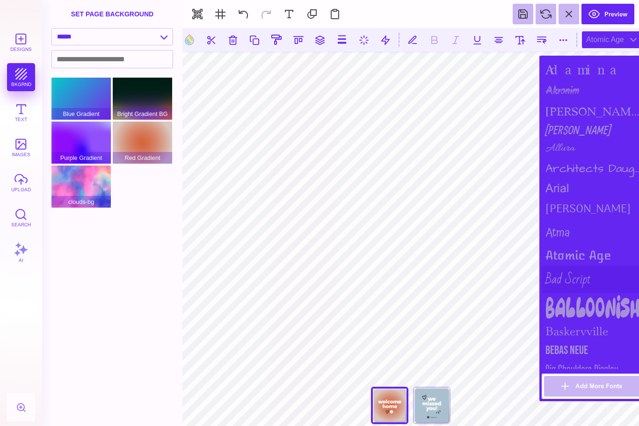
click at [578, 283] on div "Bad Script" at bounding box center [593, 280] width 103 height 28
click at [572, 277] on div "Bad Script" at bounding box center [593, 280] width 103 height 28
click at [570, 287] on div "Bad Script" at bounding box center [593, 280] width 103 height 28
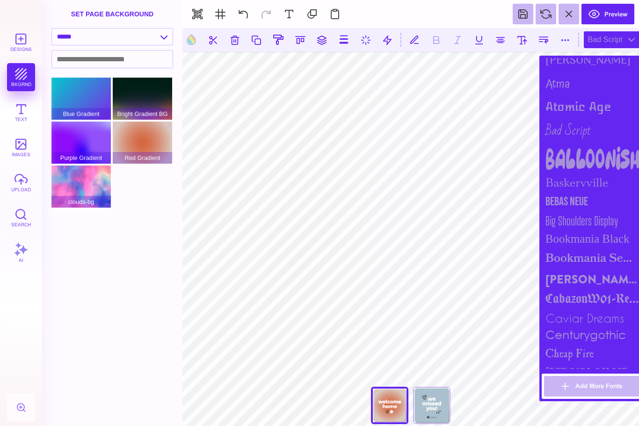
scroll to position [168, 0]
click at [594, 223] on div "Big Shoulders Display" at bounding box center [593, 220] width 103 height 19
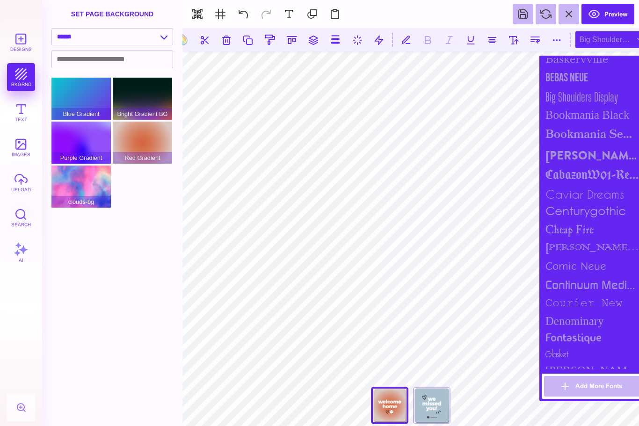
scroll to position [289, 0]
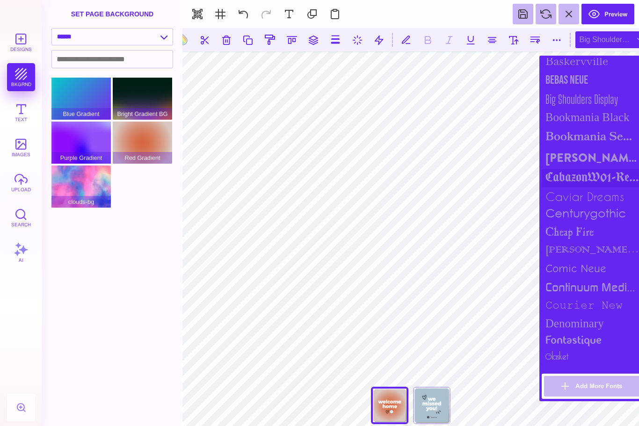
click at [599, 176] on div "CabazonW01-Regular" at bounding box center [593, 178] width 103 height 19
click at [600, 203] on div "caviar dreams" at bounding box center [593, 197] width 103 height 18
click at [602, 223] on div "centurygothic" at bounding box center [593, 214] width 103 height 17
click at [571, 242] on div "cheap fire" at bounding box center [593, 232] width 103 height 19
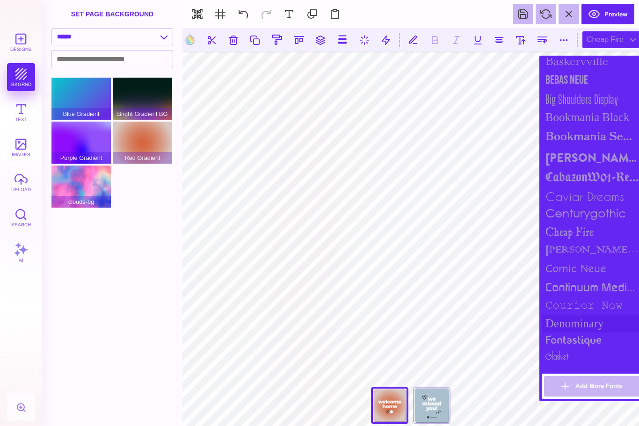
click at [595, 331] on div "Denominary" at bounding box center [593, 324] width 103 height 18
click at [597, 297] on div "continuum medium" at bounding box center [593, 286] width 103 height 19
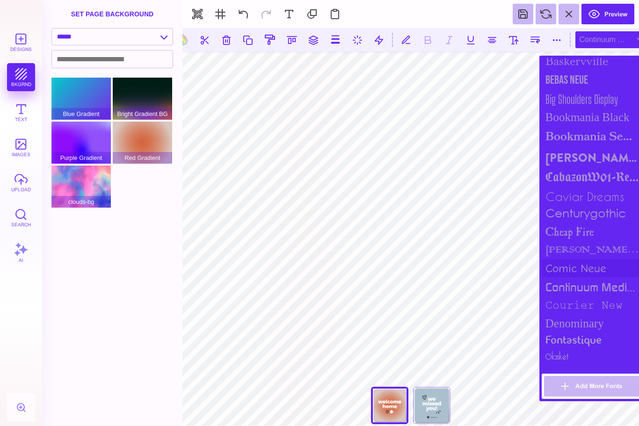
click at [580, 275] on div "Comic Neue" at bounding box center [593, 268] width 103 height 18
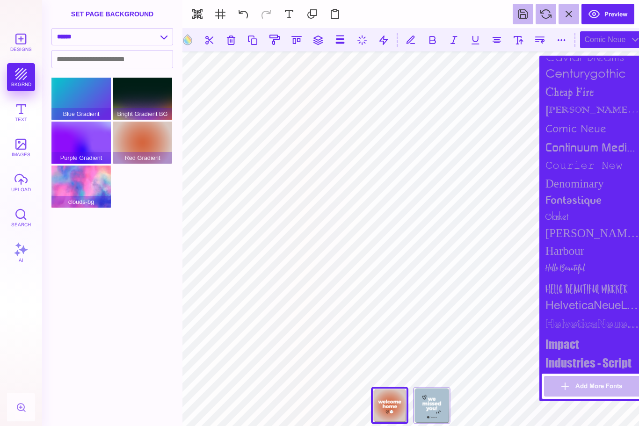
scroll to position [430, 0]
click at [581, 201] on div "fontastique" at bounding box center [593, 200] width 103 height 16
click at [585, 219] on div "glasket" at bounding box center [593, 215] width 103 height 15
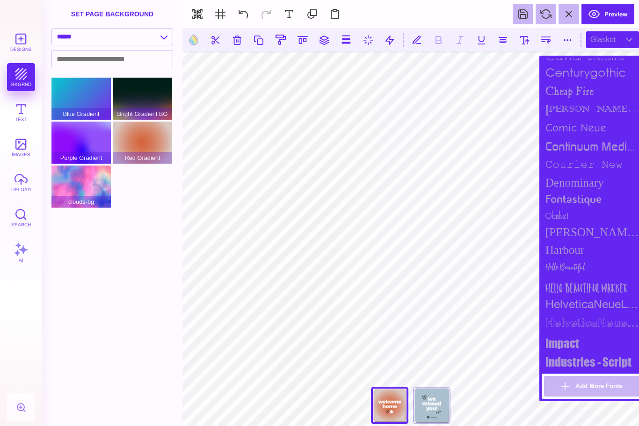
click at [571, 224] on div "glasket" at bounding box center [593, 215] width 103 height 15
click at [589, 294] on div "Hello Beautiful Marker" at bounding box center [593, 287] width 103 height 19
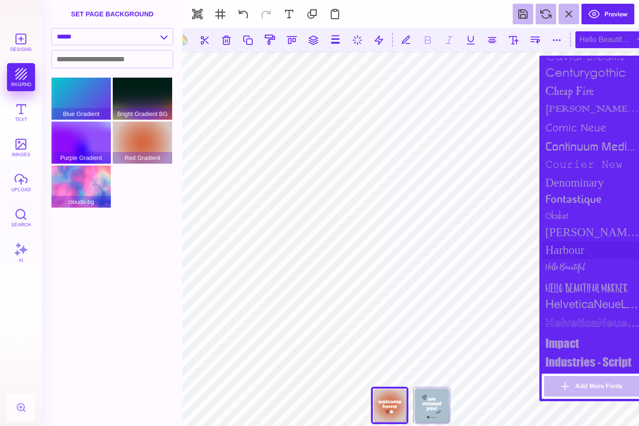
click at [572, 259] on div "Harbour" at bounding box center [593, 250] width 103 height 18
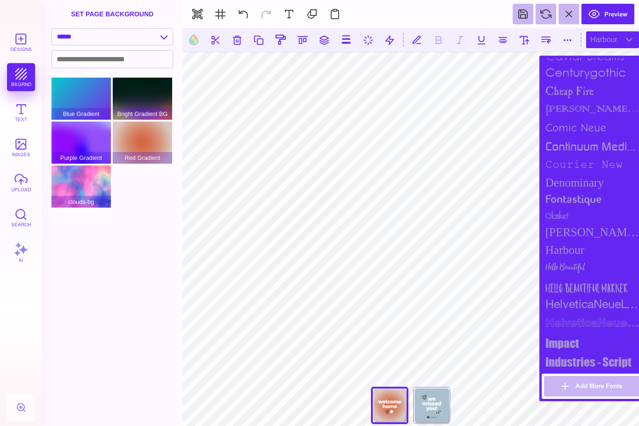
click at [567, 259] on div "Harbour" at bounding box center [593, 250] width 103 height 18
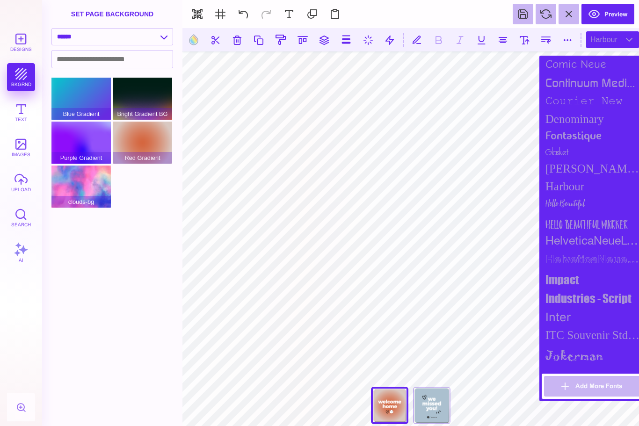
scroll to position [494, 0]
click at [569, 289] on div "impact" at bounding box center [593, 279] width 103 height 19
click at [601, 270] on div "HelveticaNeueLT Std Bold Outln" at bounding box center [593, 260] width 103 height 19
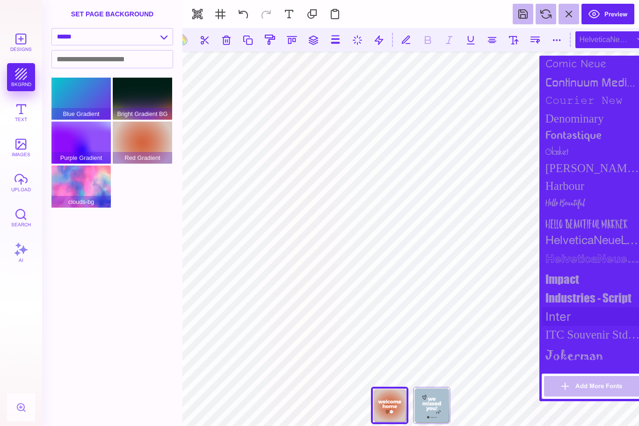
click at [558, 326] on div "Inter" at bounding box center [593, 316] width 103 height 19
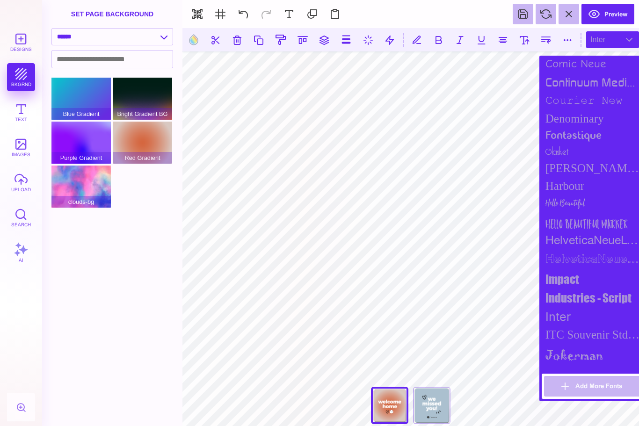
scroll to position [494, 0]
click at [592, 343] on div "ITC Souvenir Std Medium" at bounding box center [593, 335] width 103 height 18
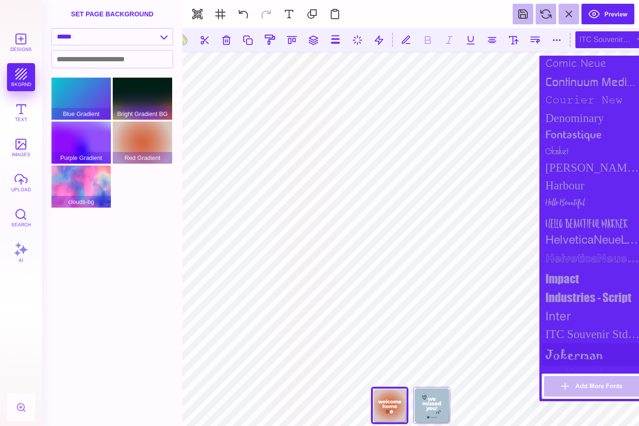
click at [594, 366] on div "jokerman" at bounding box center [593, 354] width 103 height 22
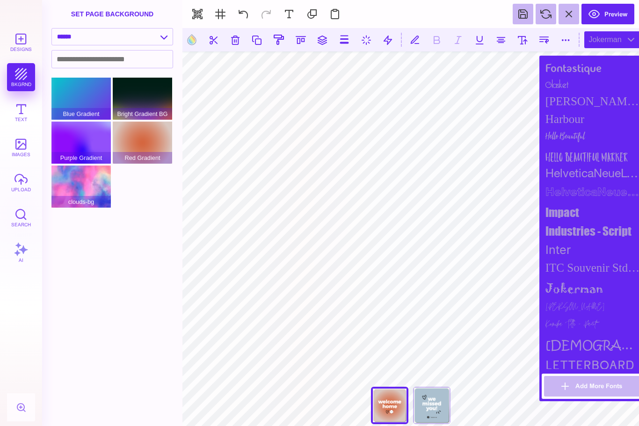
scroll to position [561, 0]
click at [594, 276] on div "ITC Souvenir Std Medium" at bounding box center [593, 268] width 103 height 18
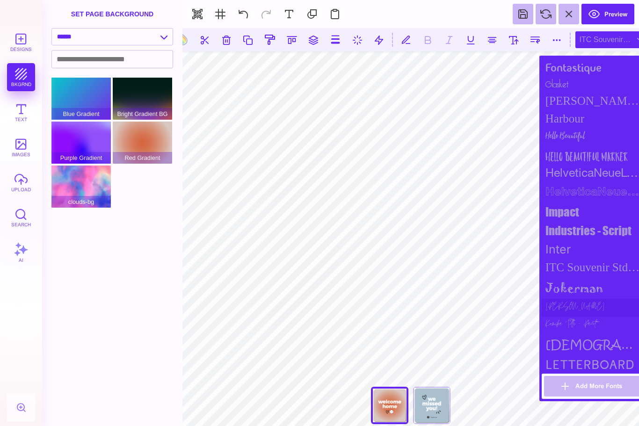
click at [600, 317] on div "Jonathan" at bounding box center [593, 308] width 103 height 18
click at [582, 299] on div "jokerman" at bounding box center [593, 287] width 103 height 22
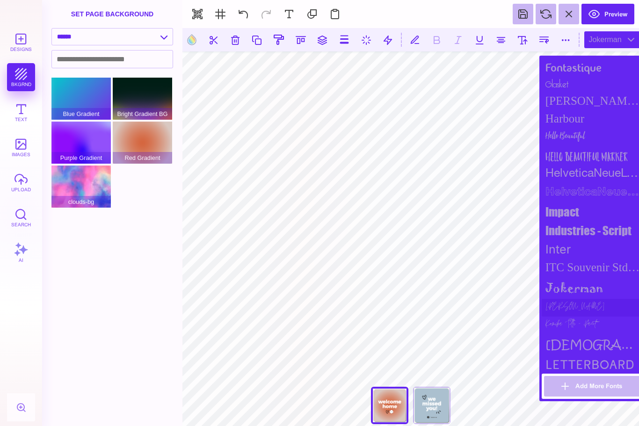
click at [563, 317] on div "Jonathan" at bounding box center [593, 308] width 103 height 18
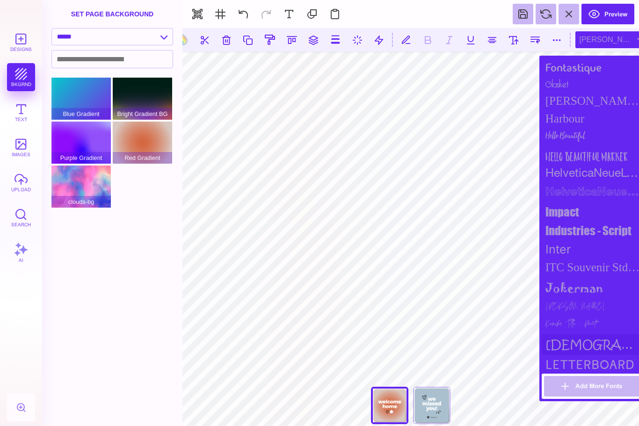
click at [588, 355] on div "kristen itc" at bounding box center [593, 344] width 103 height 21
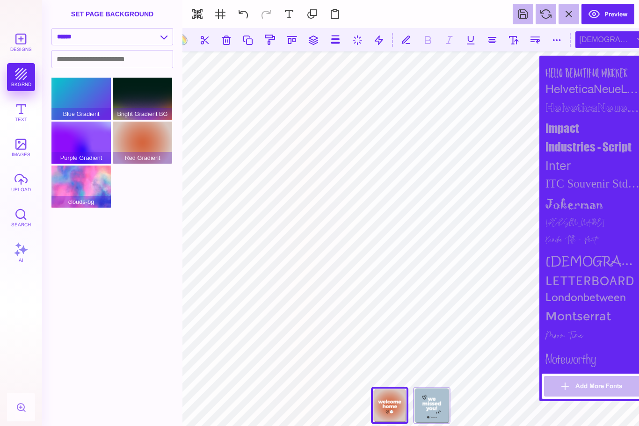
scroll to position [646, 0]
click at [602, 270] on div "kristen itc" at bounding box center [593, 259] width 103 height 21
click at [588, 270] on div "kristen itc" at bounding box center [593, 259] width 103 height 21
click at [588, 305] on div "londonbetween" at bounding box center [593, 297] width 103 height 17
click at [578, 289] on div "Letterboard" at bounding box center [593, 279] width 103 height 19
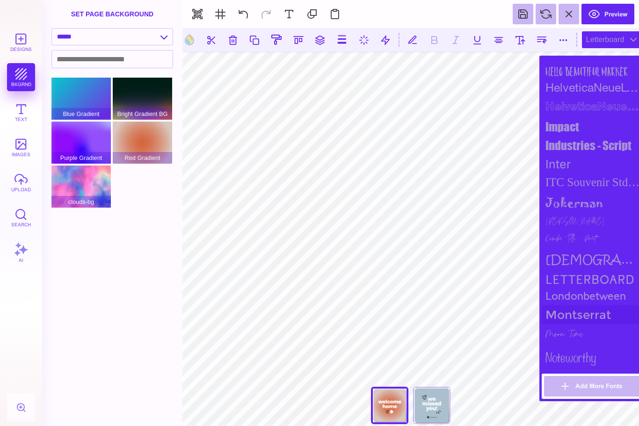
click at [591, 324] on div "Montserrat" at bounding box center [593, 314] width 103 height 19
click at [595, 305] on div "londonbetween" at bounding box center [593, 297] width 103 height 17
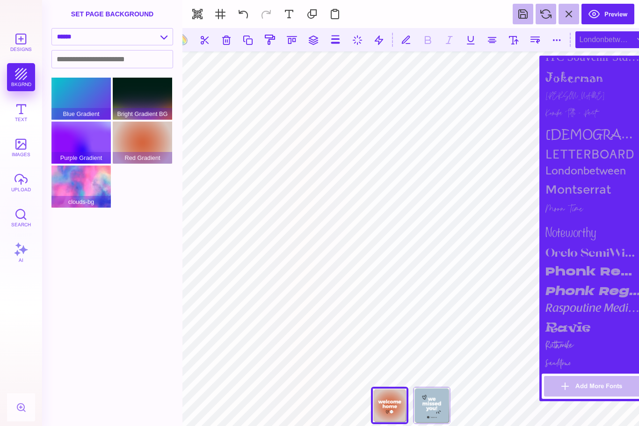
scroll to position [773, 0]
click at [592, 218] on div "Moon Time" at bounding box center [593, 208] width 103 height 21
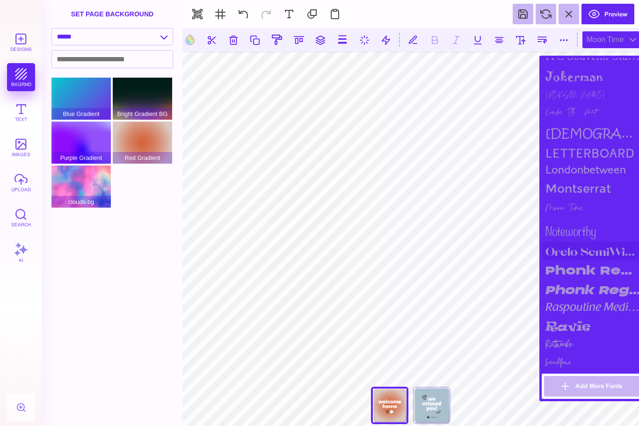
click at [589, 261] on div "Orelo SemiWide Heavy" at bounding box center [593, 251] width 103 height 19
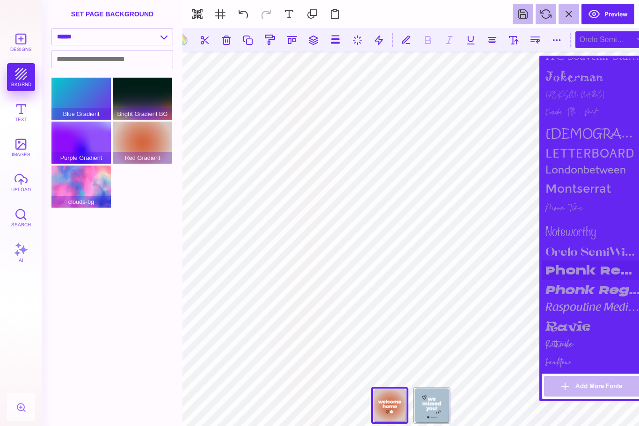
click at [593, 280] on div "Phonk Regular" at bounding box center [593, 271] width 103 height 20
click at [600, 261] on div "Orelo SemiWide Heavy" at bounding box center [593, 251] width 103 height 19
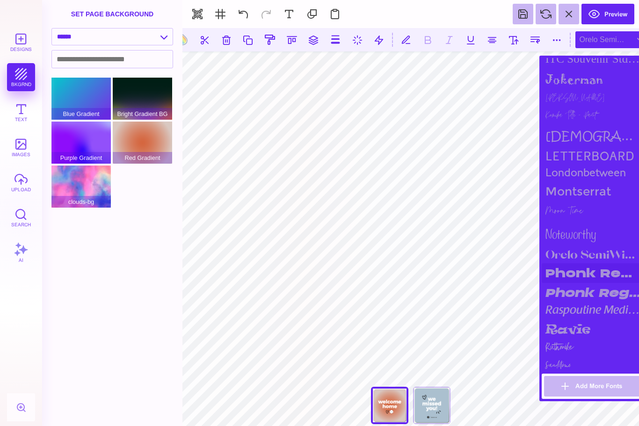
click at [598, 283] on div "Phonk Regular" at bounding box center [593, 273] width 103 height 20
click at [583, 303] on div "Phonk Regular Italic" at bounding box center [593, 293] width 103 height 20
click at [589, 320] on div "raspoutine medium" at bounding box center [593, 311] width 103 height 17
click at [594, 320] on div "raspoutine medium" at bounding box center [593, 311] width 103 height 17
click at [577, 340] on div "ravie" at bounding box center [593, 330] width 103 height 20
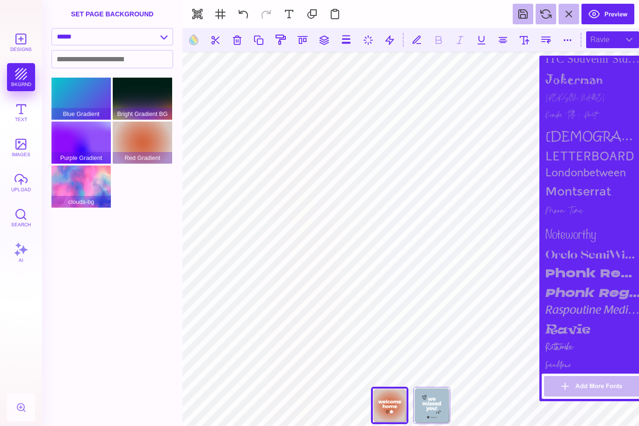
click at [571, 340] on div "ravie" at bounding box center [593, 330] width 103 height 20
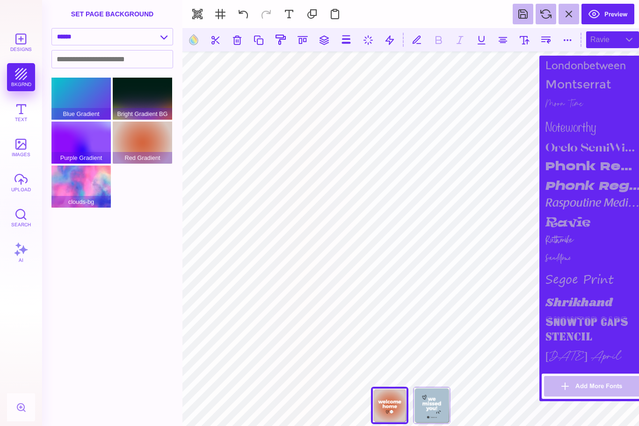
scroll to position [879, 0]
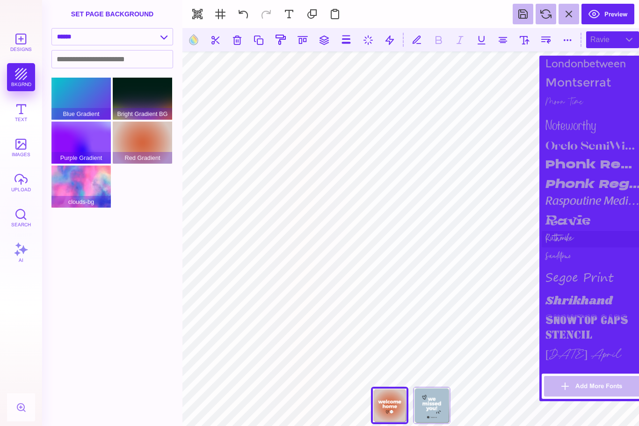
click at [572, 247] on div "Ruthmike" at bounding box center [593, 239] width 103 height 16
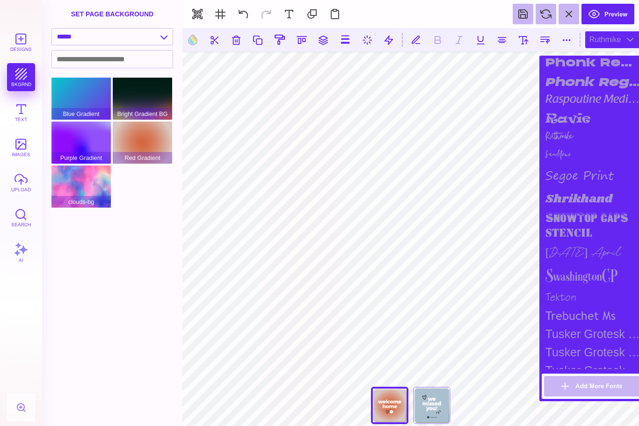
scroll to position [982, 0]
click at [570, 161] on div "Sandstone" at bounding box center [593, 152] width 103 height 17
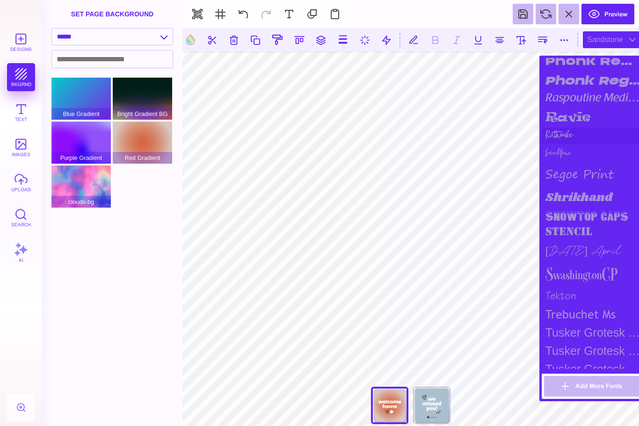
click at [578, 144] on div "Ruthmike" at bounding box center [593, 136] width 103 height 16
click at [591, 187] on div "segoe print" at bounding box center [593, 173] width 103 height 25
click at [596, 209] on div "Shrikhand" at bounding box center [593, 198] width 103 height 22
click at [595, 241] on div "stencil" at bounding box center [593, 233] width 103 height 16
click at [606, 225] on div "snowtop caps" at bounding box center [593, 217] width 103 height 16
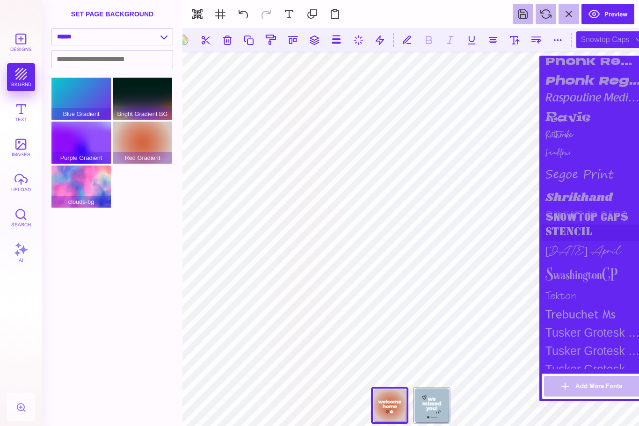
click at [581, 241] on div "stencil" at bounding box center [593, 233] width 103 height 16
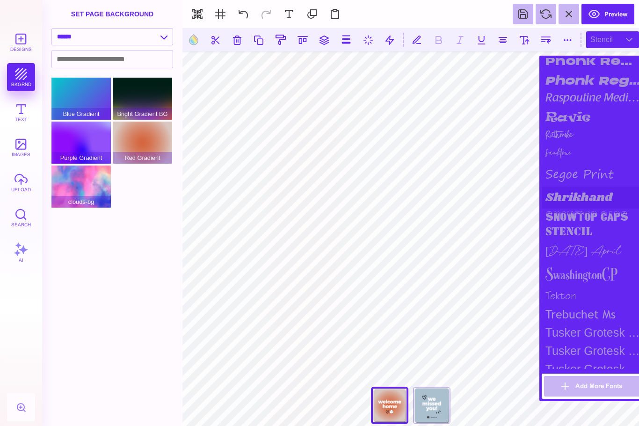
click at [594, 209] on div "Shrikhand" at bounding box center [593, 198] width 103 height 22
click at [587, 262] on div "Sunday April" at bounding box center [593, 252] width 103 height 22
click at [596, 262] on div "Sunday April" at bounding box center [593, 252] width 103 height 22
click at [589, 305] on div "tekton" at bounding box center [593, 295] width 103 height 19
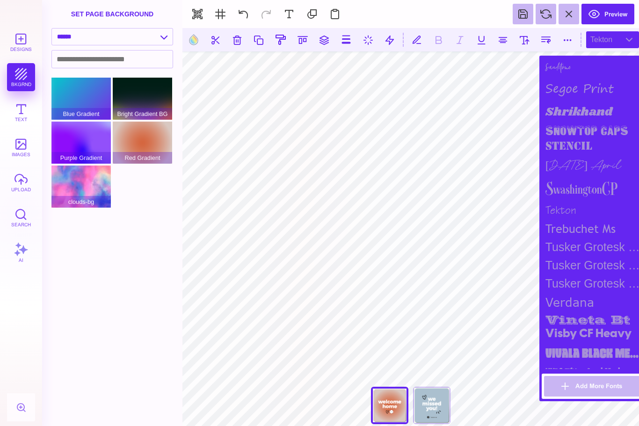
scroll to position [1069, 0]
click at [563, 219] on div "tekton" at bounding box center [593, 209] width 103 height 19
click at [598, 255] on div "Tusker Grotesk 2800 Super" at bounding box center [593, 246] width 103 height 18
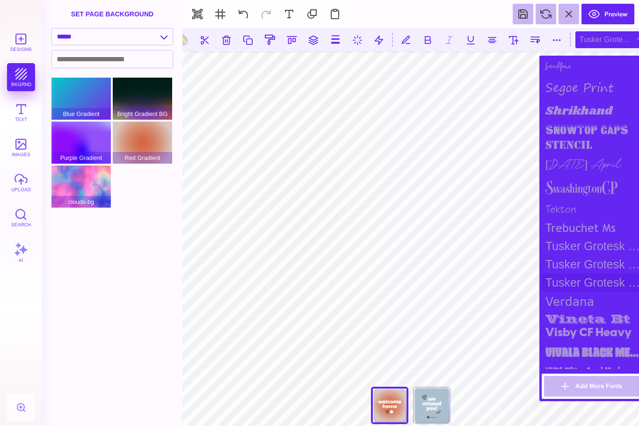
click at [604, 292] on div "Tusker Grotesk 4800 Super" at bounding box center [593, 283] width 103 height 18
click at [592, 324] on div "vineta bt" at bounding box center [593, 317] width 103 height 13
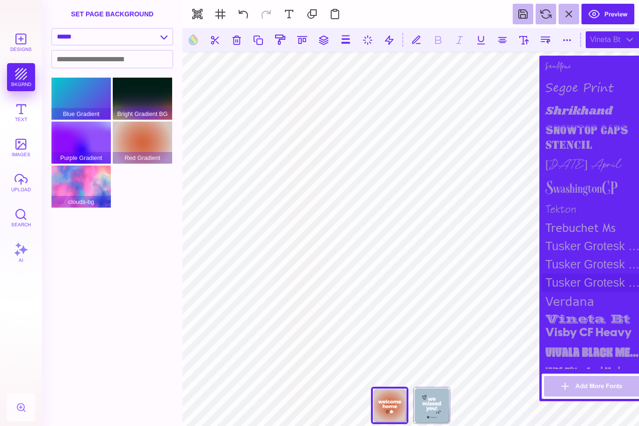
click at [577, 292] on div "Tusker Grotesk 4800 Super" at bounding box center [593, 283] width 103 height 18
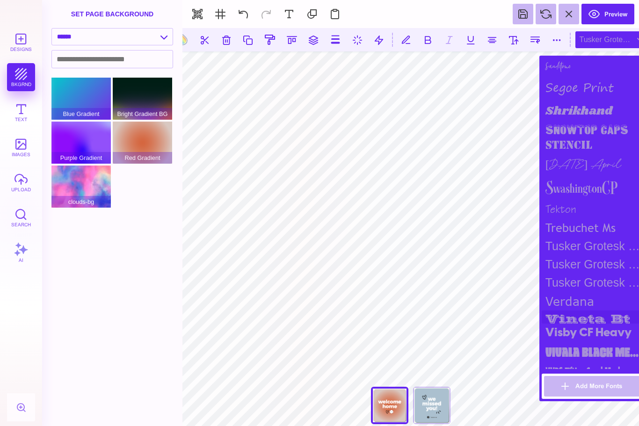
click at [592, 324] on div "vineta bt" at bounding box center [593, 317] width 103 height 13
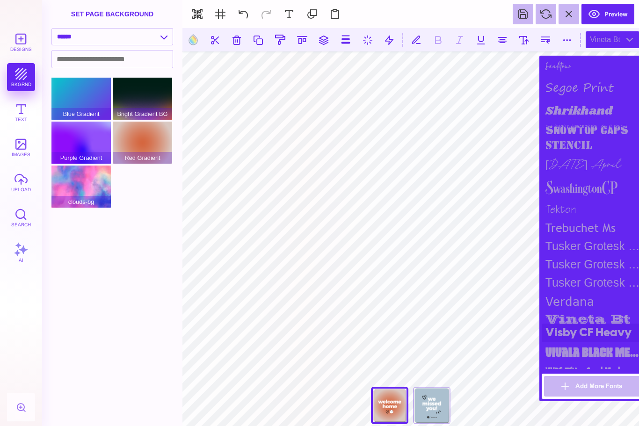
click at [599, 342] on div "Visby CF Heavy" at bounding box center [593, 333] width 103 height 19
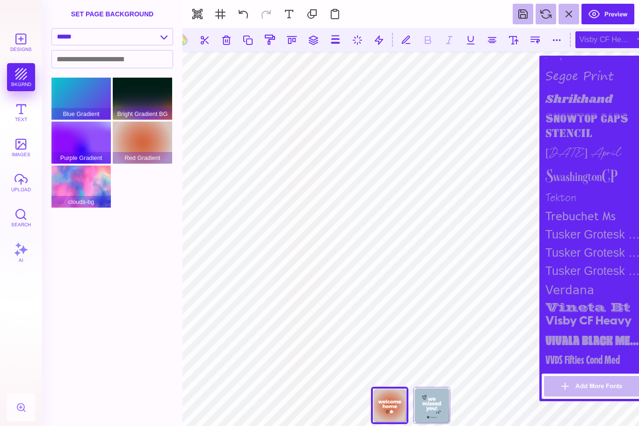
scroll to position [1092, 0]
click at [603, 350] on div "Vivala Black Medium" at bounding box center [593, 341] width 103 height 20
click at [614, 369] on div "VVDS Fifties Cond Med" at bounding box center [593, 359] width 103 height 19
click at [584, 164] on div "Sunday April" at bounding box center [593, 154] width 103 height 22
click at [597, 185] on div "SwashingtonCP" at bounding box center [593, 176] width 103 height 24
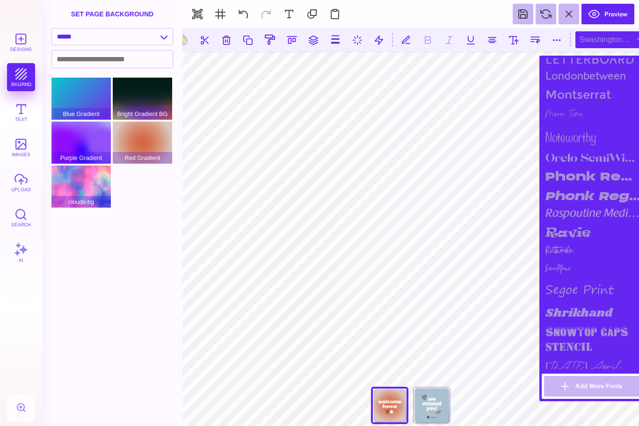
scroll to position [922, 0]
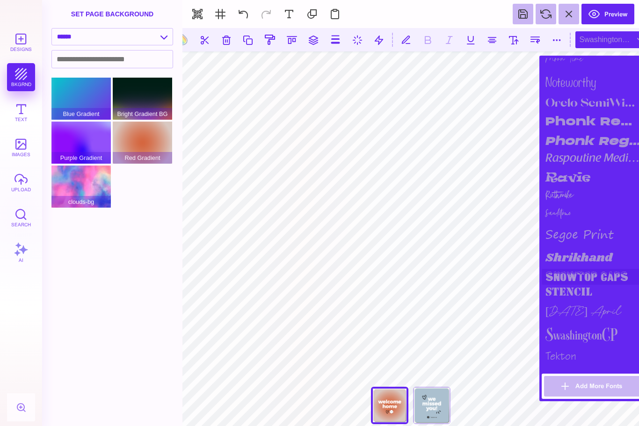
click at [578, 285] on div "snowtop caps" at bounding box center [593, 277] width 103 height 16
click at [608, 269] on div "Shrikhand" at bounding box center [593, 258] width 103 height 22
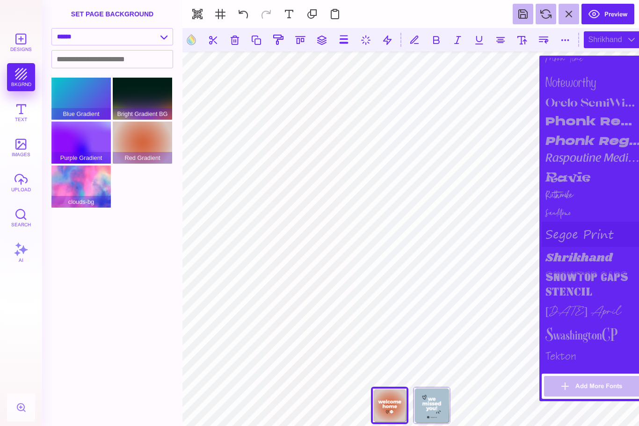
click at [596, 247] on div "segoe print" at bounding box center [593, 234] width 103 height 25
click at [577, 222] on div "Sandstone" at bounding box center [593, 212] width 103 height 17
click at [576, 204] on div "Ruthmike" at bounding box center [593, 196] width 103 height 16
click at [599, 168] on div "raspoutine medium" at bounding box center [593, 159] width 103 height 17
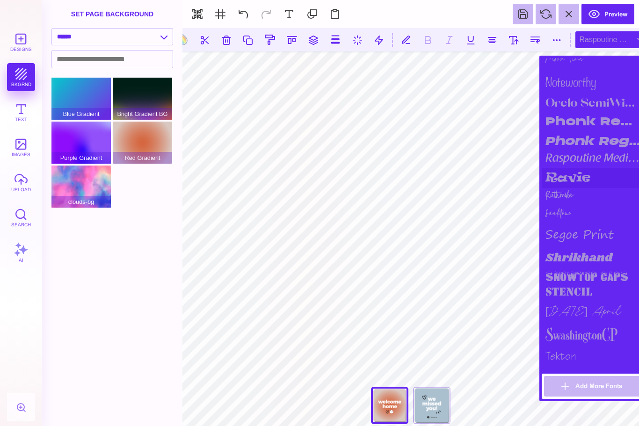
click at [578, 188] on div "ravie" at bounding box center [593, 178] width 103 height 20
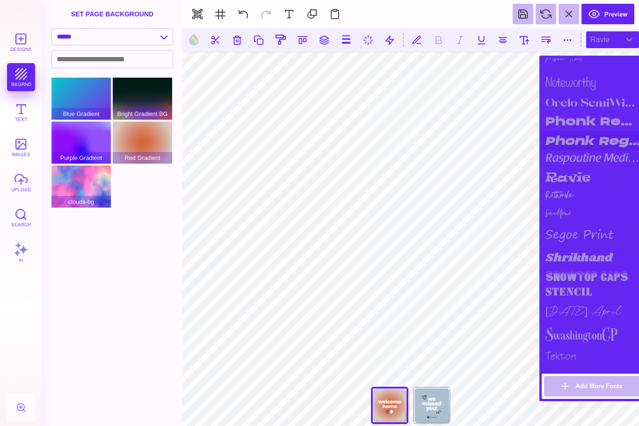
click at [611, 151] on div "Phonk Regular Italic" at bounding box center [593, 141] width 103 height 20
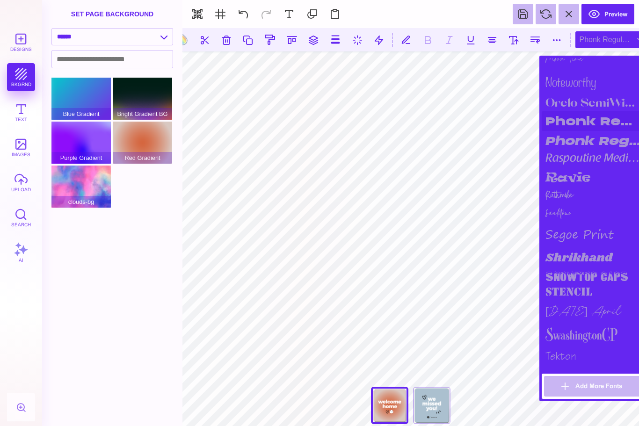
click at [614, 131] on div "Phonk Regular" at bounding box center [593, 121] width 103 height 20
click at [599, 111] on div "Orelo SemiWide Heavy" at bounding box center [593, 102] width 103 height 19
click at [598, 111] on div "Orelo SemiWide Heavy" at bounding box center [593, 102] width 103 height 19
click at [588, 93] on div "noteworthy" at bounding box center [593, 80] width 103 height 23
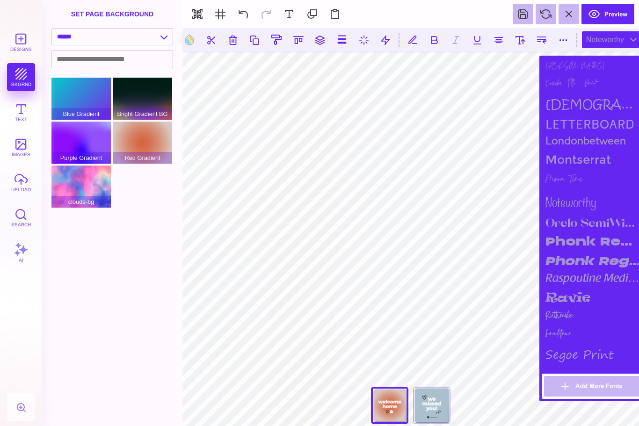
scroll to position [801, 0]
click at [577, 190] on div "Moon Time" at bounding box center [593, 179] width 103 height 21
click at [582, 169] on div "Montserrat" at bounding box center [593, 160] width 103 height 19
click at [593, 151] on div "londonbetween" at bounding box center [593, 142] width 103 height 17
click at [607, 115] on div "kristen itc" at bounding box center [593, 104] width 103 height 21
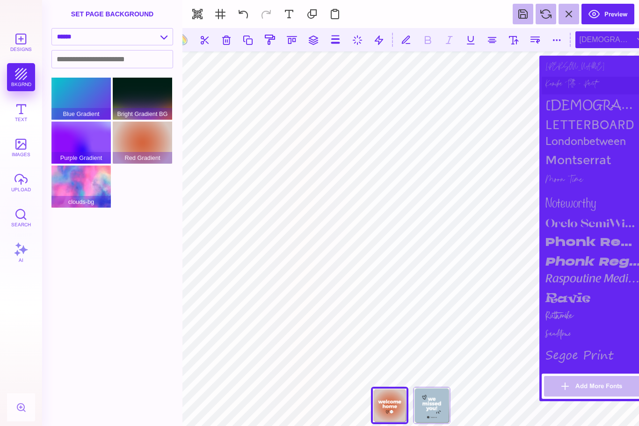
click at [603, 94] on div "Komika Title - Paint" at bounding box center [593, 86] width 103 height 18
click at [586, 115] on div "kristen itc" at bounding box center [593, 104] width 103 height 21
click at [595, 94] on div "Komika Title - Paint" at bounding box center [593, 86] width 103 height 18
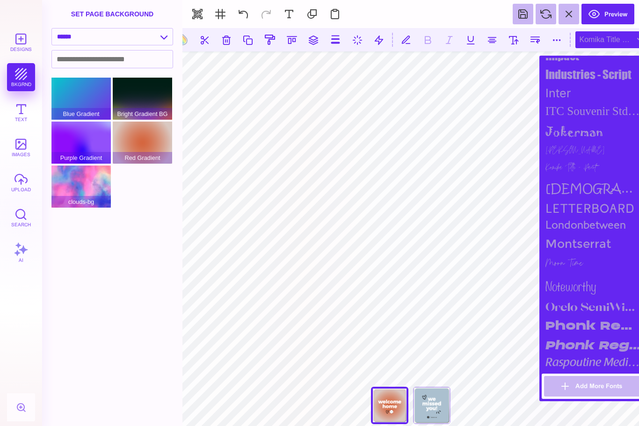
scroll to position [717, 0]
click at [564, 161] on div "Jonathan" at bounding box center [593, 152] width 103 height 18
click at [587, 143] on div "jokerman" at bounding box center [593, 132] width 103 height 22
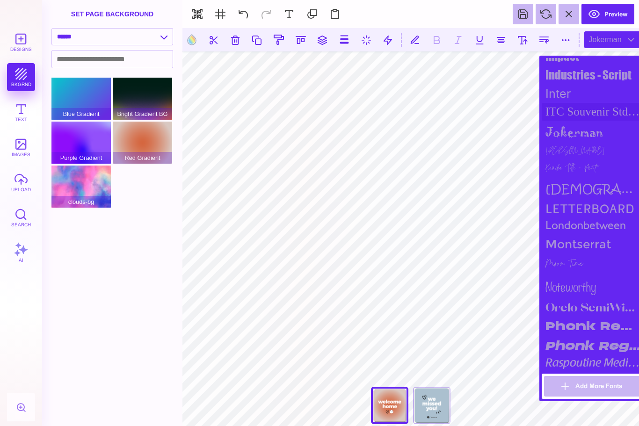
click at [601, 121] on div "ITC Souvenir Std Medium" at bounding box center [593, 112] width 103 height 18
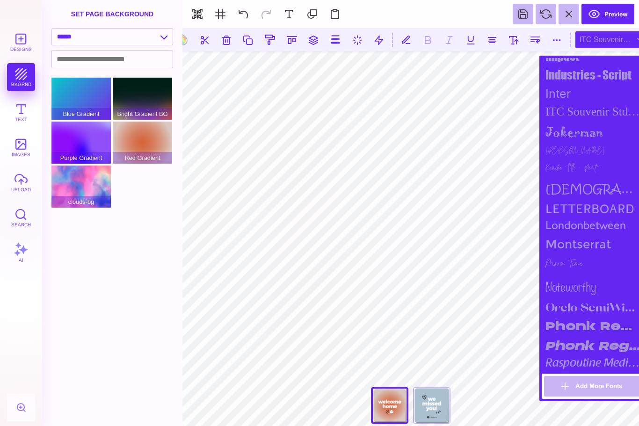
click at [572, 121] on div "ITC Souvenir Std Medium" at bounding box center [593, 112] width 103 height 18
click at [561, 103] on div "Inter" at bounding box center [593, 93] width 103 height 19
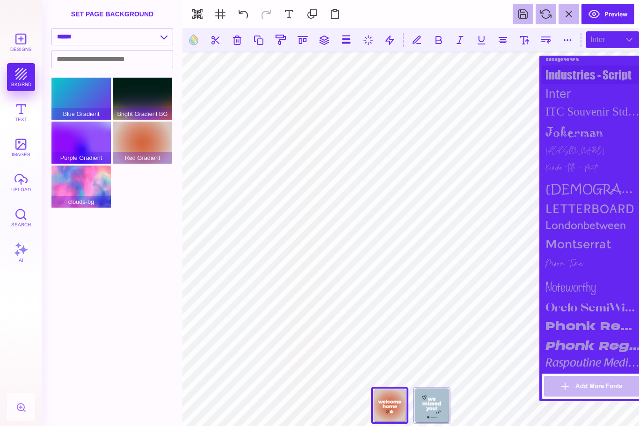
click at [590, 84] on div "Industries - Script" at bounding box center [593, 74] width 103 height 19
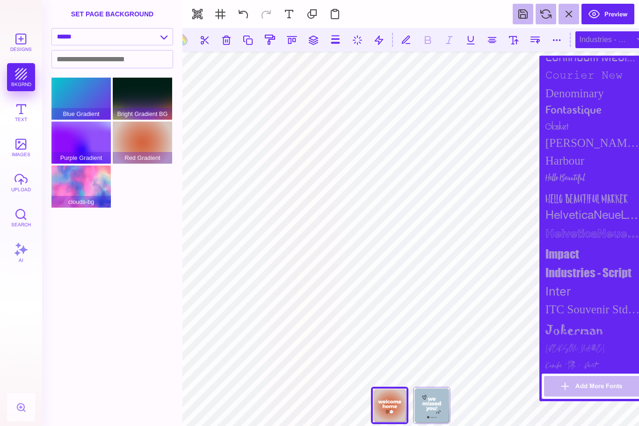
scroll to position [519, 0]
click at [588, 283] on div "Industries - Script" at bounding box center [593, 273] width 103 height 19
click at [574, 264] on div "impact" at bounding box center [593, 254] width 103 height 19
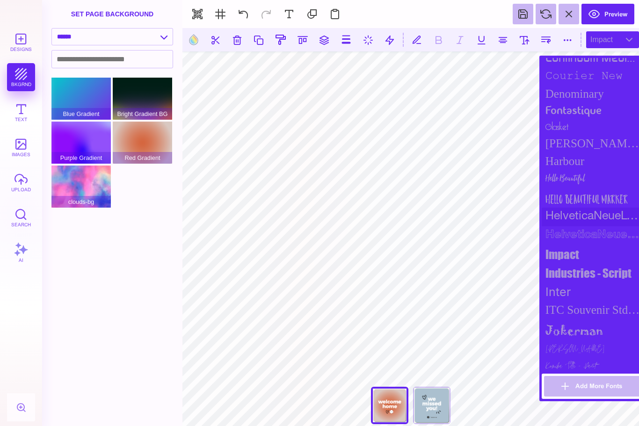
click at [594, 221] on div "HelveticaNeueLT Std" at bounding box center [593, 217] width 103 height 19
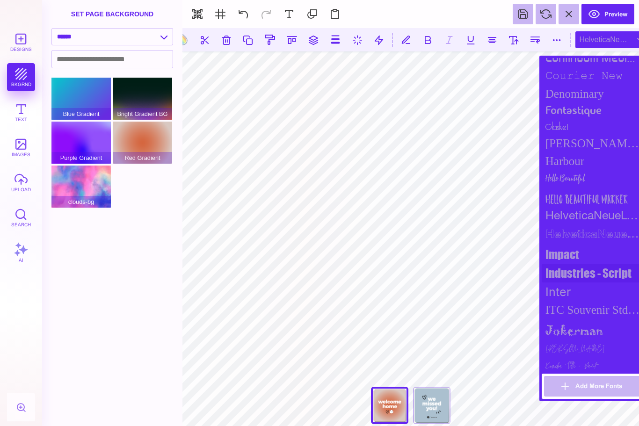
click at [597, 283] on div "Industries - Script" at bounding box center [593, 273] width 103 height 19
click at [565, 301] on div "Inter" at bounding box center [593, 292] width 103 height 19
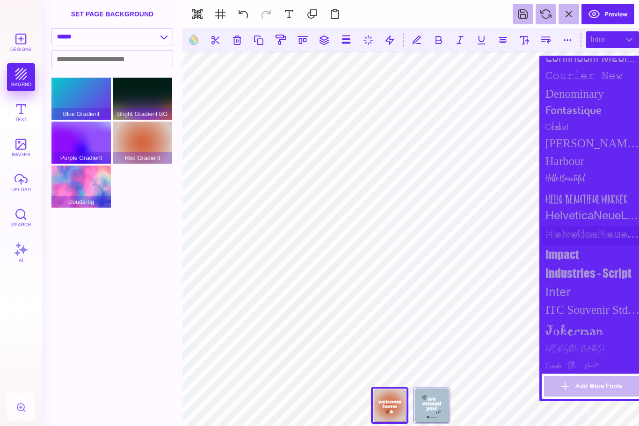
click at [592, 244] on div "HelveticaNeueLT Std Bold Outln" at bounding box center [593, 235] width 103 height 19
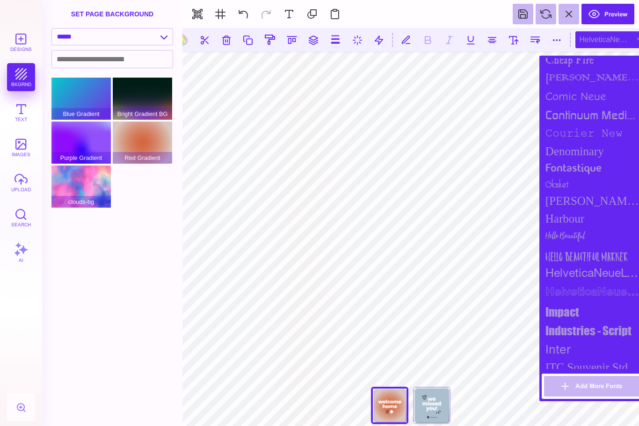
scroll to position [461, 0]
click at [587, 247] on div "Hello Beautiful" at bounding box center [593, 237] width 103 height 19
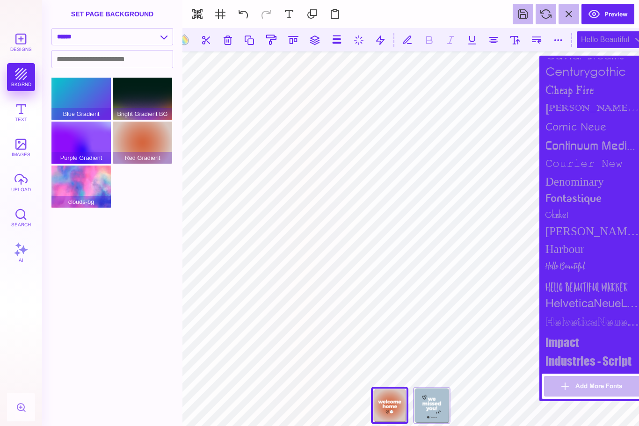
scroll to position [430, 0]
click at [584, 241] on div "Goldman Sans Condensed" at bounding box center [593, 232] width 103 height 18
click at [566, 223] on div "glasket" at bounding box center [593, 215] width 103 height 15
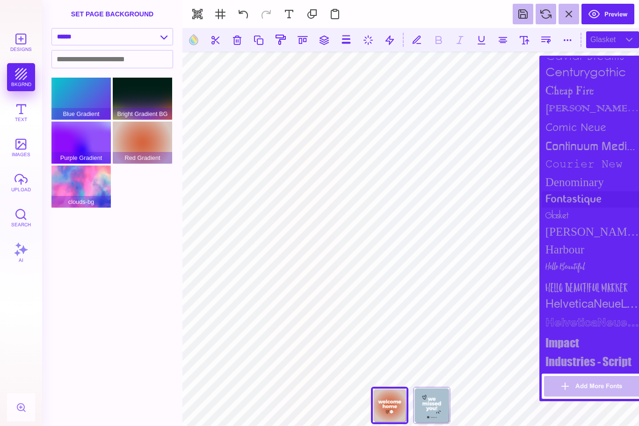
click at [573, 202] on div "fontastique" at bounding box center [593, 199] width 103 height 16
click at [589, 174] on div "courier new" at bounding box center [593, 164] width 103 height 18
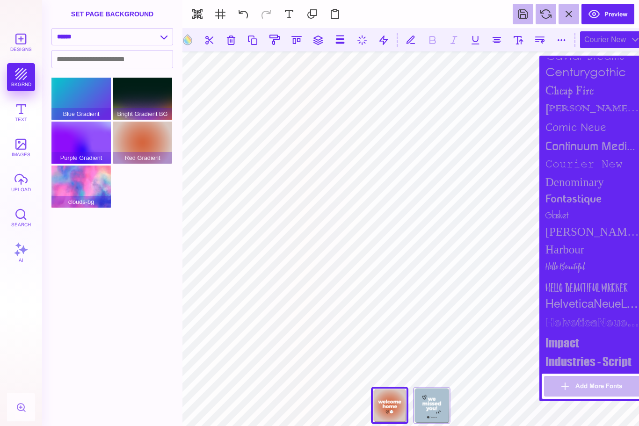
click at [590, 162] on div "courier new" at bounding box center [593, 164] width 103 height 18
click at [593, 136] on div "Comic Neue" at bounding box center [593, 127] width 103 height 18
click at [583, 128] on div "Comic Neue" at bounding box center [593, 127] width 103 height 18
click at [574, 113] on div "colonna mt" at bounding box center [593, 109] width 103 height 17
click at [585, 89] on div "cheap fire" at bounding box center [593, 91] width 103 height 19
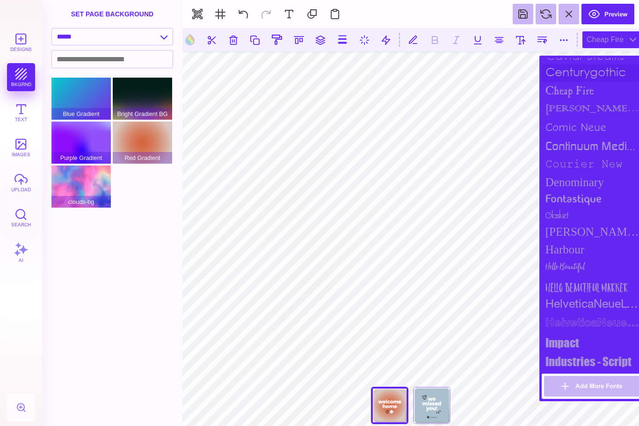
click at [592, 81] on div "centurygothic" at bounding box center [593, 73] width 103 height 17
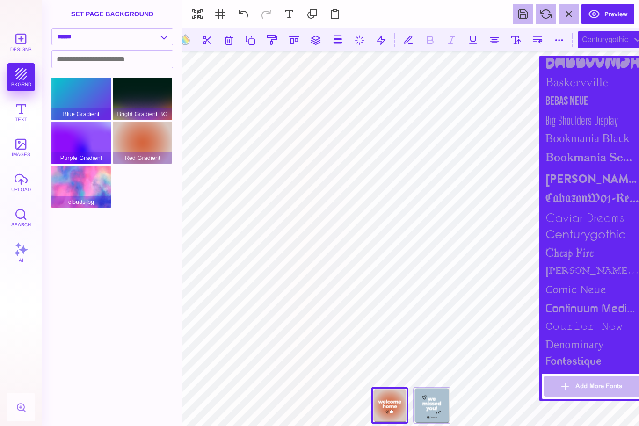
scroll to position [268, 0]
click at [601, 220] on div "caviar dreams" at bounding box center [593, 217] width 103 height 18
click at [601, 189] on div "Brandon Grotesque Black" at bounding box center [593, 179] width 103 height 22
click at [609, 164] on div "Bookmania Semibold" at bounding box center [593, 157] width 103 height 21
click at [610, 137] on div "Bookmania Black" at bounding box center [593, 138] width 103 height 18
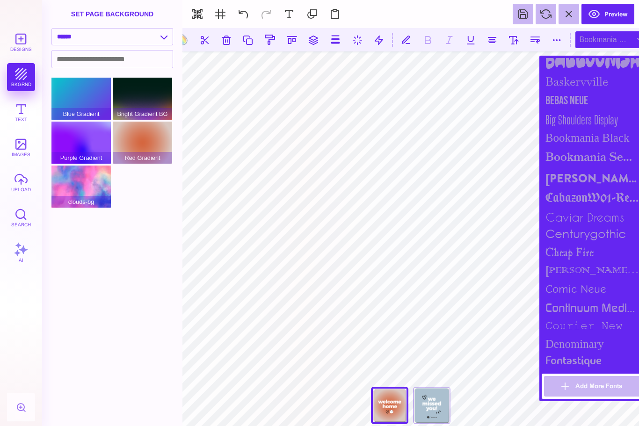
click at [596, 138] on div "Bookmania Black" at bounding box center [593, 138] width 103 height 18
click at [600, 156] on div "Bookmania Semibold" at bounding box center [593, 157] width 103 height 21
click at [605, 138] on div "Bookmania Black" at bounding box center [593, 138] width 103 height 18
click at [593, 168] on div "Bookmania Semibold" at bounding box center [593, 157] width 103 height 21
click at [602, 189] on div "Brandon Grotesque Black" at bounding box center [593, 179] width 103 height 22
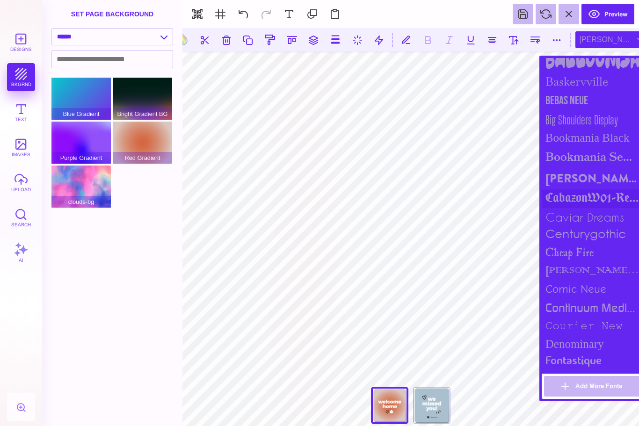
click at [600, 199] on div "CabazonW01-Regular" at bounding box center [593, 198] width 103 height 19
click at [571, 101] on div "Bebas Neue" at bounding box center [593, 100] width 103 height 19
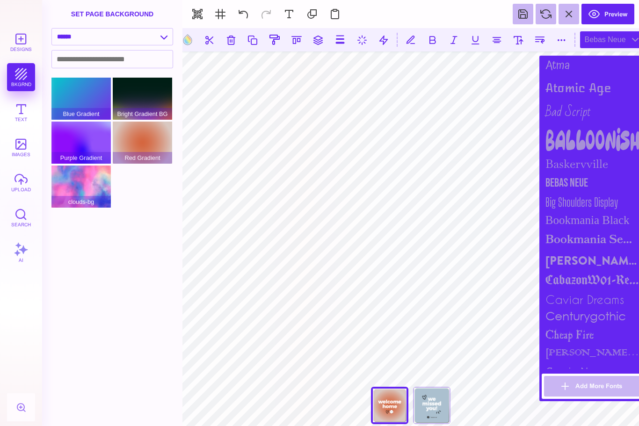
scroll to position [182, 0]
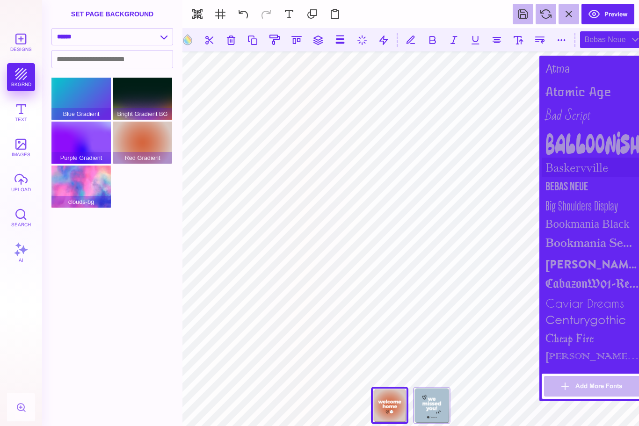
click at [585, 169] on div "Baskervville" at bounding box center [593, 168] width 103 height 20
click at [604, 140] on div "Balloonish" at bounding box center [593, 144] width 103 height 28
click at [583, 114] on div "Bad Script" at bounding box center [593, 116] width 103 height 28
click at [584, 89] on div "Atomic Age" at bounding box center [593, 91] width 103 height 21
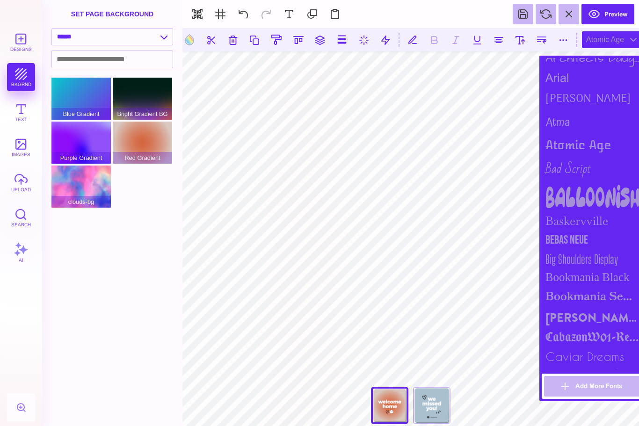
scroll to position [126, 0]
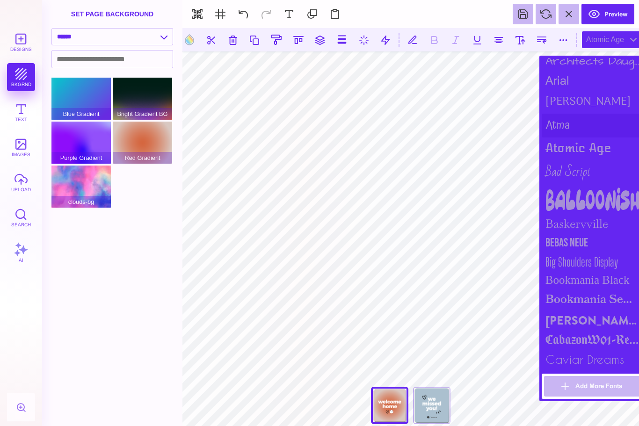
click at [561, 124] on div "Atma" at bounding box center [593, 126] width 103 height 24
click at [598, 86] on div "arial" at bounding box center [593, 81] width 103 height 18
click at [571, 79] on div "arial" at bounding box center [593, 81] width 103 height 18
click at [555, 82] on div "arial" at bounding box center [593, 81] width 103 height 18
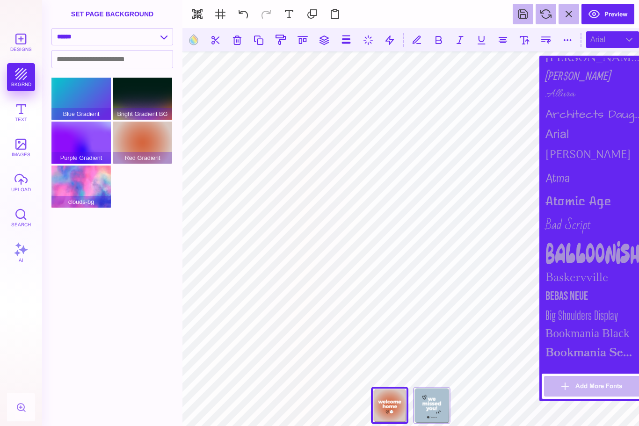
scroll to position [65, 0]
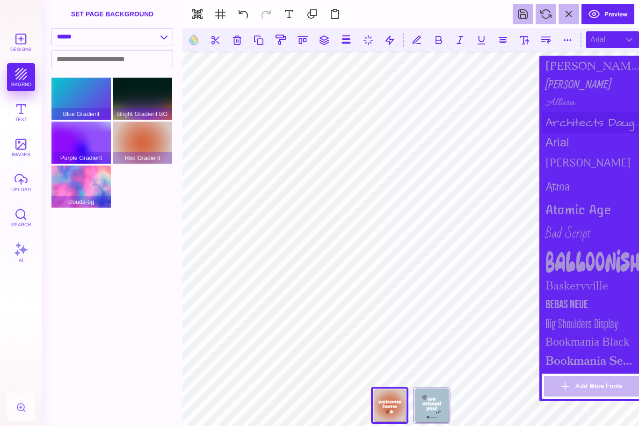
click at [587, 121] on div "Architects Daughter" at bounding box center [593, 122] width 103 height 21
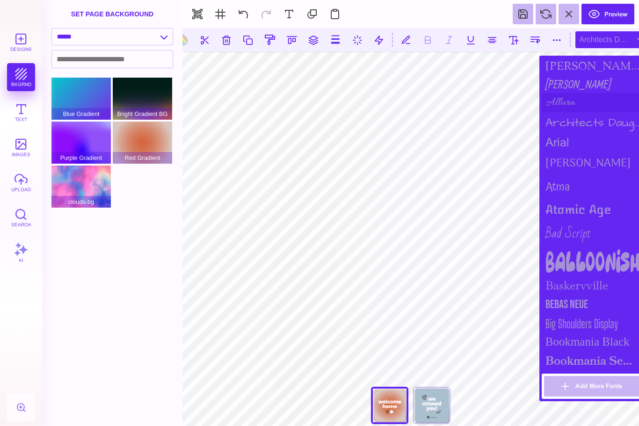
click at [557, 93] on div "Allura" at bounding box center [593, 102] width 103 height 19
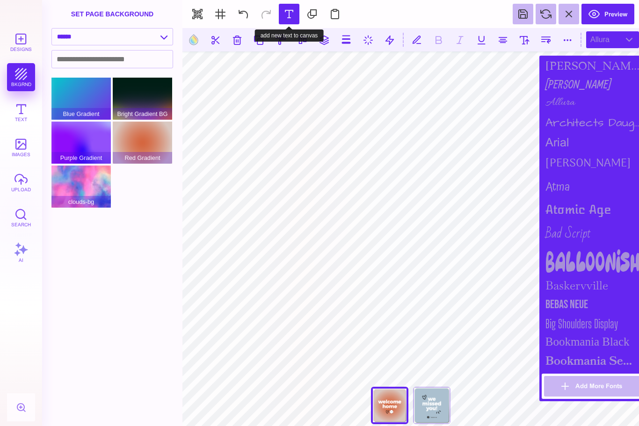
click at [290, 17] on button at bounding box center [289, 14] width 21 height 21
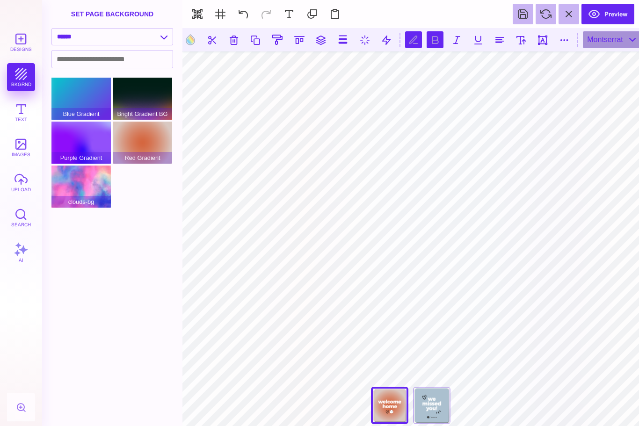
click at [429, 40] on button at bounding box center [435, 39] width 17 height 17
click at [523, 40] on button at bounding box center [521, 39] width 17 height 17
type input "*****"
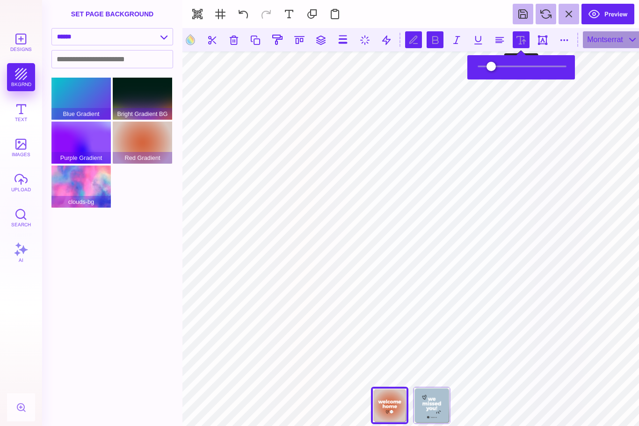
scroll to position [2, 0]
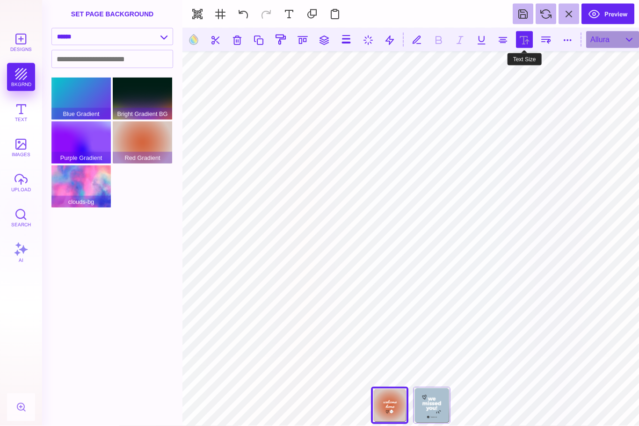
click at [529, 43] on button at bounding box center [524, 39] width 17 height 17
type input "*****"
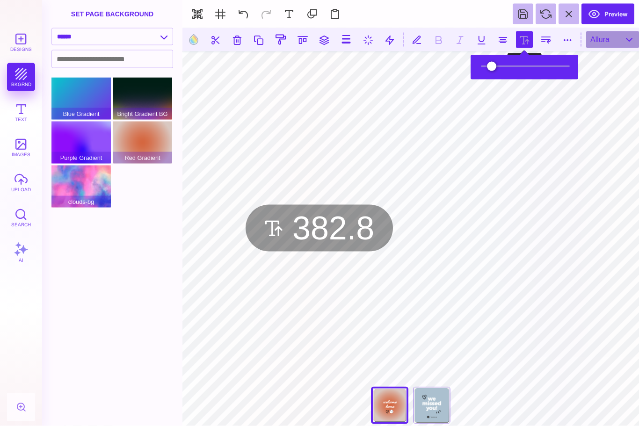
type input "*****"
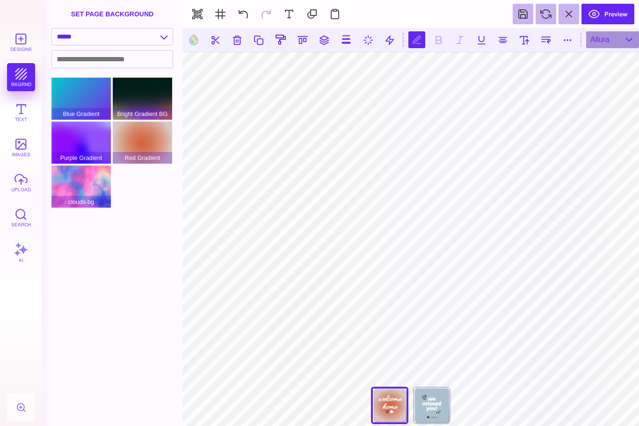
click at [603, 416] on section "**********" at bounding box center [410, 407] width 457 height 16
click at [157, 333] on div "Aqua Blue Blend Blue Blend Green BG Green Tunnel Red BG Red Blend Red Circle Bl…" at bounding box center [114, 252] width 127 height 348
click at [621, 42] on div "Allura" at bounding box center [612, 39] width 53 height 17
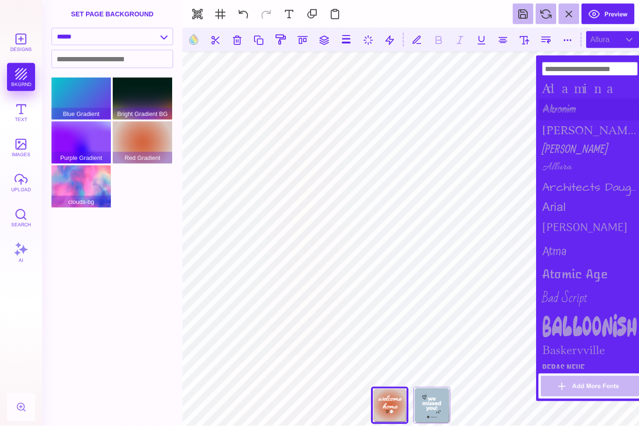
click at [572, 105] on div "Akronim" at bounding box center [589, 110] width 103 height 22
click at [596, 190] on div "Architects Daughter" at bounding box center [589, 187] width 103 height 21
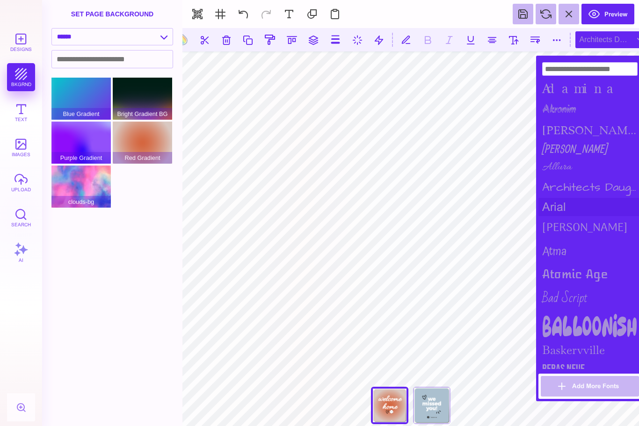
click at [567, 204] on div "arial" at bounding box center [589, 207] width 103 height 18
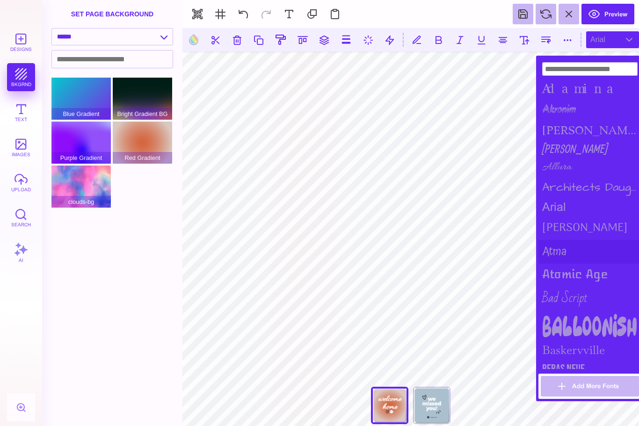
click at [559, 249] on div "Atma" at bounding box center [589, 252] width 103 height 24
click at [582, 222] on div "Arima Madurai" at bounding box center [589, 228] width 103 height 24
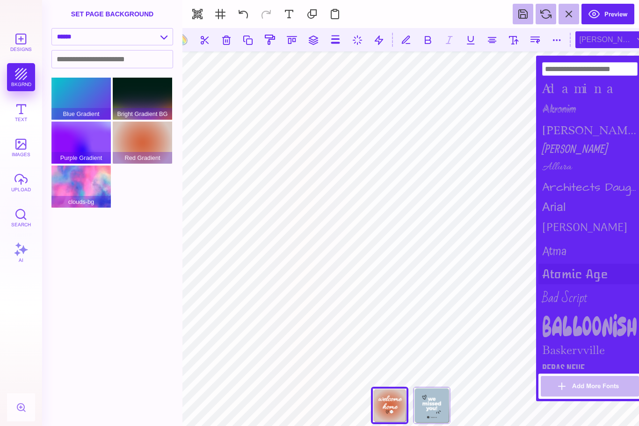
click at [583, 282] on div "Atomic Age" at bounding box center [589, 274] width 103 height 21
click at [580, 291] on div "Bad Script" at bounding box center [589, 298] width 103 height 28
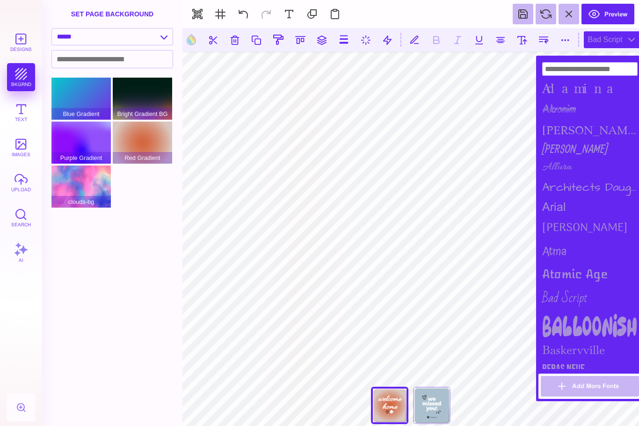
click at [577, 304] on div "Bad Script" at bounding box center [589, 298] width 103 height 28
click at [581, 332] on div "Balloonish" at bounding box center [589, 326] width 103 height 28
click at [593, 378] on div "Bebas Neue" at bounding box center [589, 369] width 103 height 19
click at [128, 379] on div "Aqua Blue Blend Blue Blend Green BG Green Tunnel Red BG Red Blend Red Circle Bl…" at bounding box center [114, 252] width 127 height 348
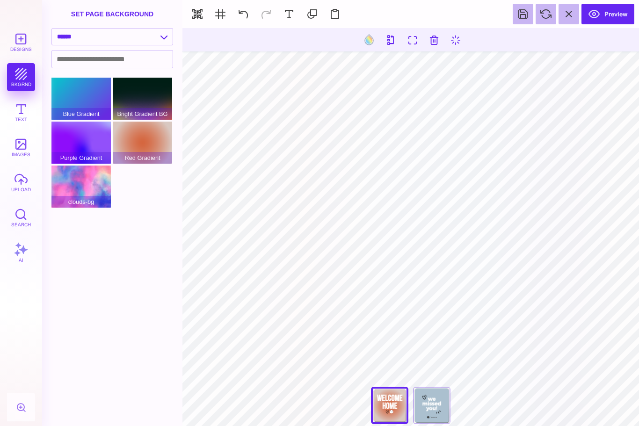
type input "#000000"
click at [533, 10] on button at bounding box center [523, 14] width 21 height 21
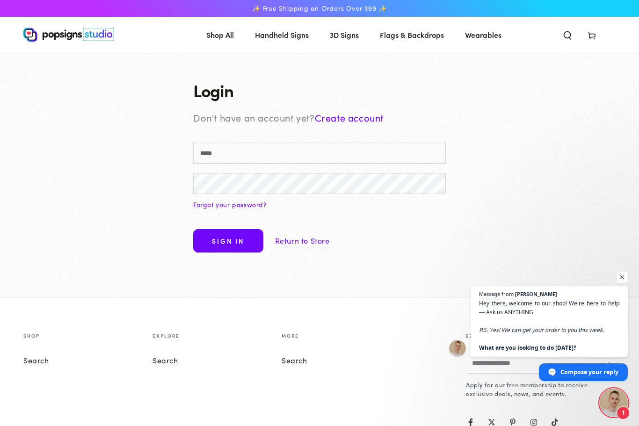
click at [384, 105] on div "Reset your password We will send you an email to reset your password Email Subm…" at bounding box center [319, 175] width 299 height 245
click at [370, 115] on link "Create account" at bounding box center [349, 117] width 69 height 13
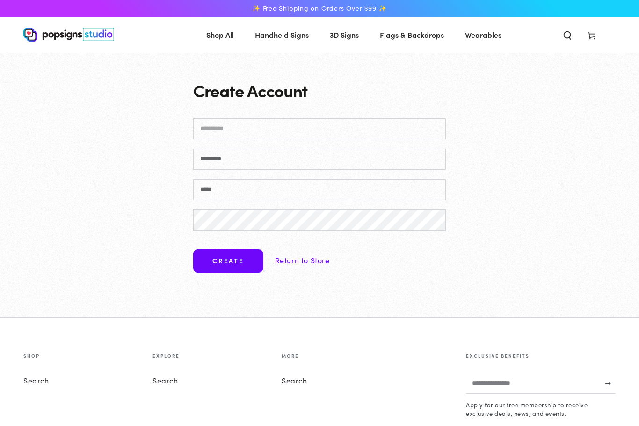
click at [410, 121] on input "First name" at bounding box center [319, 128] width 253 height 21
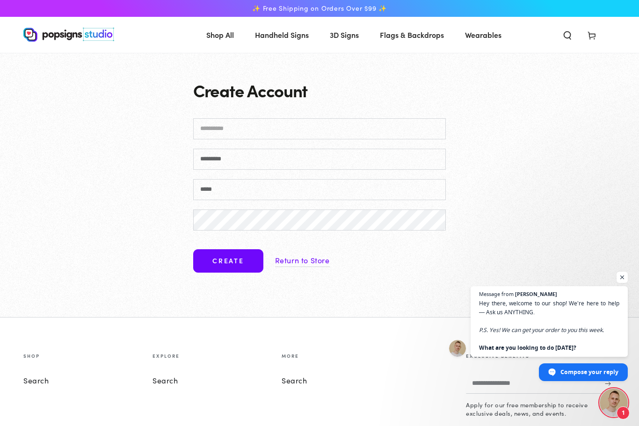
type input "*****"
click at [349, 175] on form "***** First name Last name Email Password Create Return to Store" at bounding box center [319, 198] width 253 height 161
click at [371, 152] on input "Last name" at bounding box center [319, 159] width 253 height 21
type input "********"
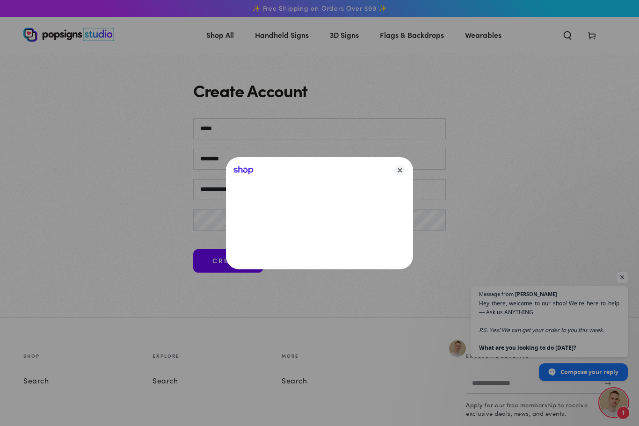
type input "**********"
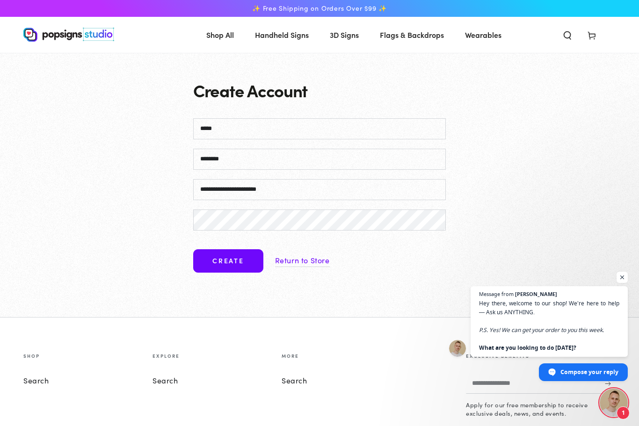
click at [200, 269] on button "Create" at bounding box center [228, 260] width 70 height 23
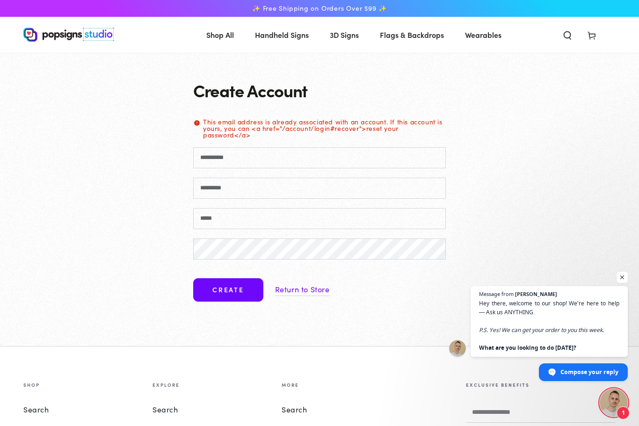
click at [317, 308] on div "Create Account This email address is already associated with an account. If thi…" at bounding box center [319, 199] width 299 height 293
click at [292, 295] on link "Return to Store" at bounding box center [302, 290] width 55 height 14
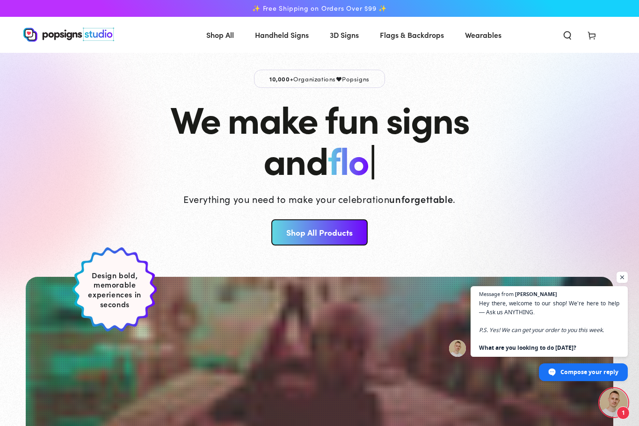
click at [596, 39] on icon at bounding box center [591, 34] width 9 height 9
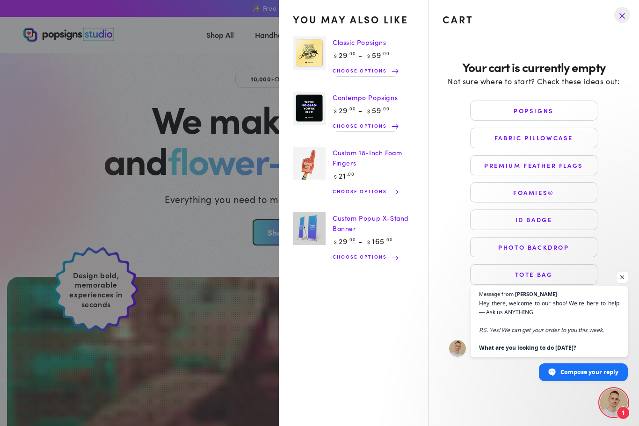
click at [580, 45] on summary "Cart" at bounding box center [592, 34] width 24 height 21
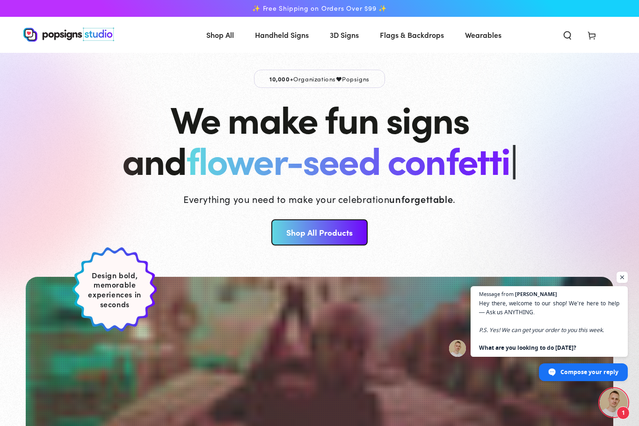
click at [35, 31] on img at bounding box center [68, 35] width 91 height 14
